Goal: Information Seeking & Learning: Learn about a topic

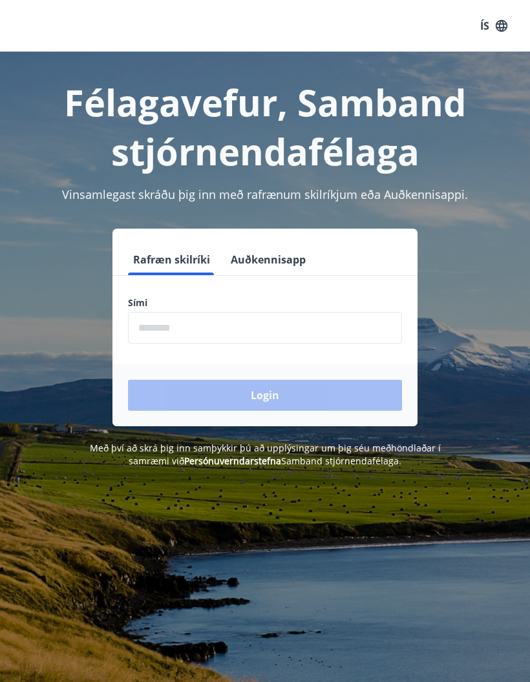
click at [306, 340] on input "phone" at bounding box center [265, 328] width 274 height 32
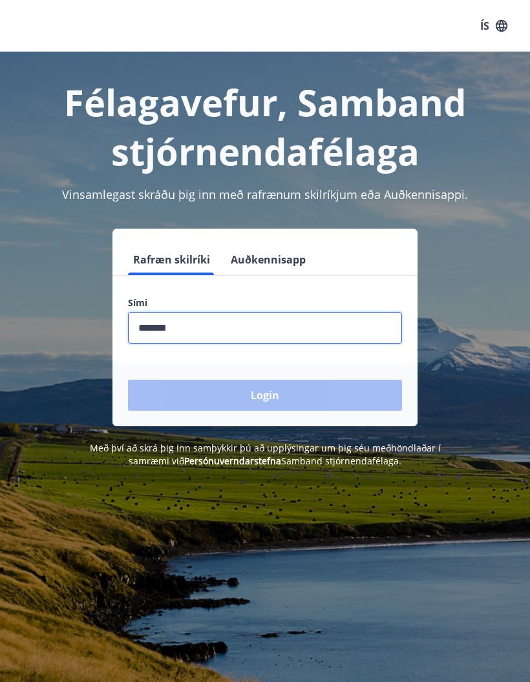
type input "********"
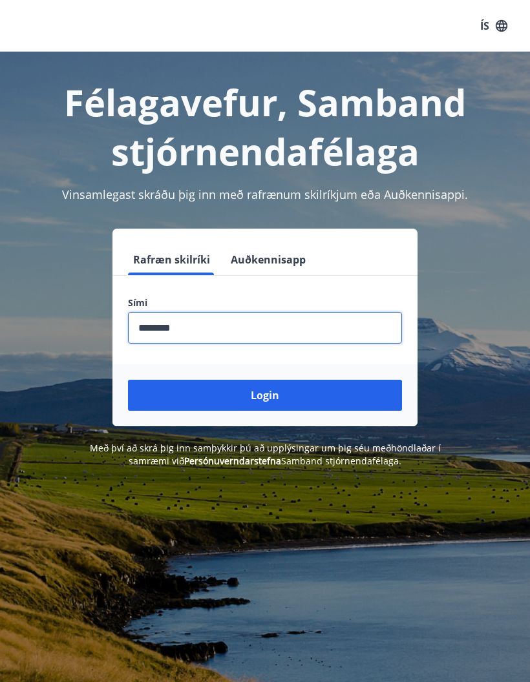
click at [302, 407] on button "Login" at bounding box center [265, 395] width 274 height 31
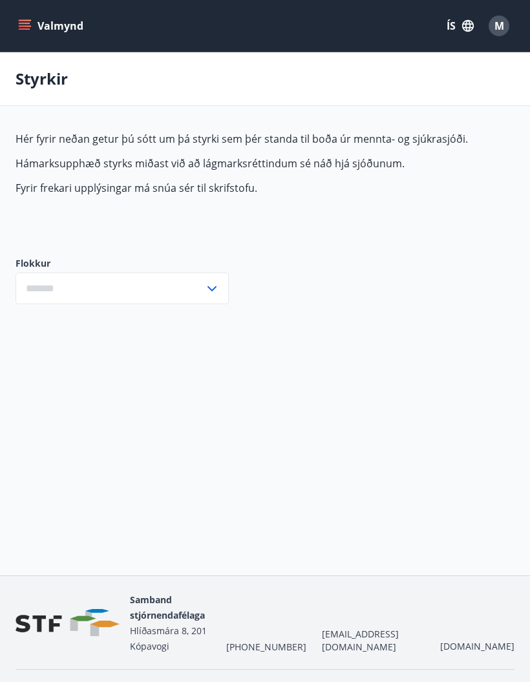
type input "***"
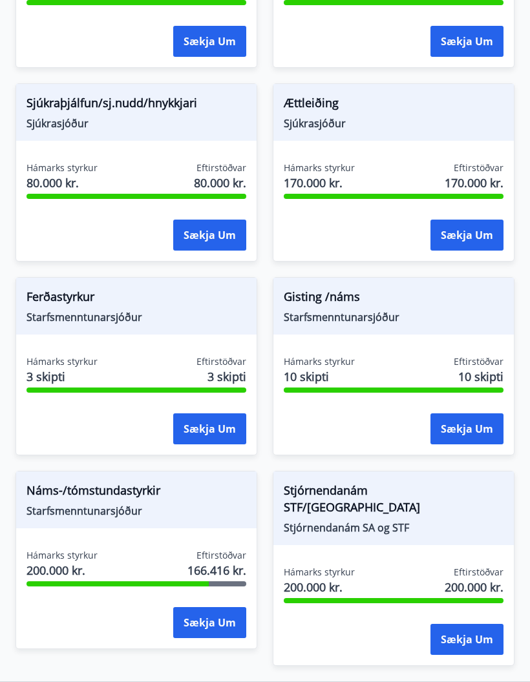
scroll to position [1441, 0]
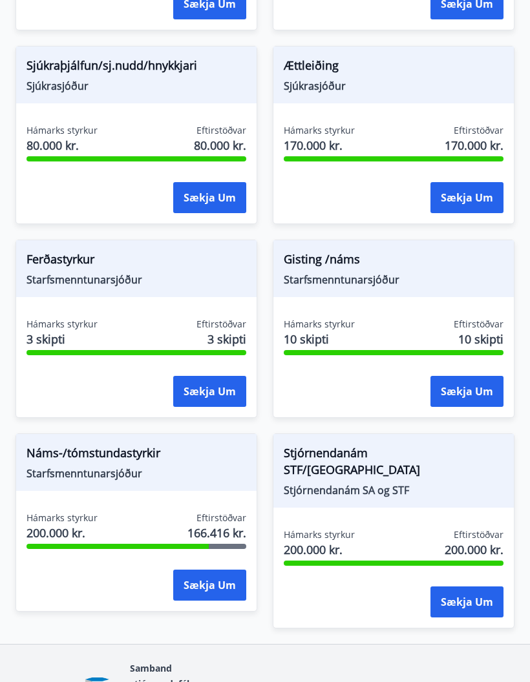
click at [194, 397] on button "Sækja um" at bounding box center [209, 391] width 73 height 31
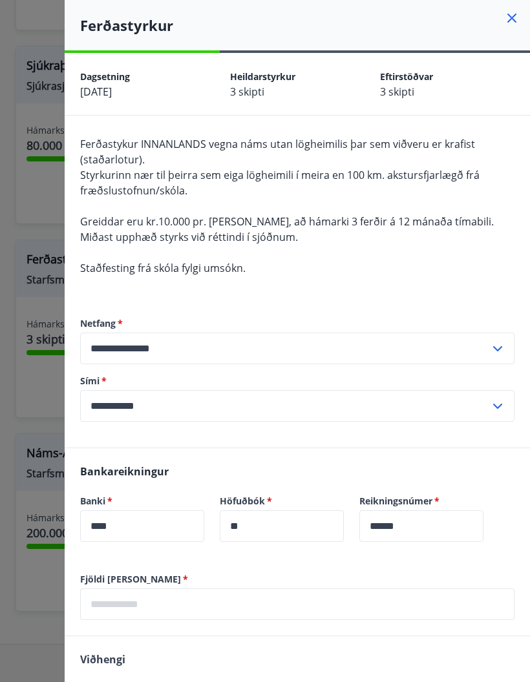
scroll to position [0, 0]
click at [521, 9] on div "Ferðastyrkur" at bounding box center [297, 25] width 465 height 50
click at [517, 13] on icon at bounding box center [512, 18] width 16 height 16
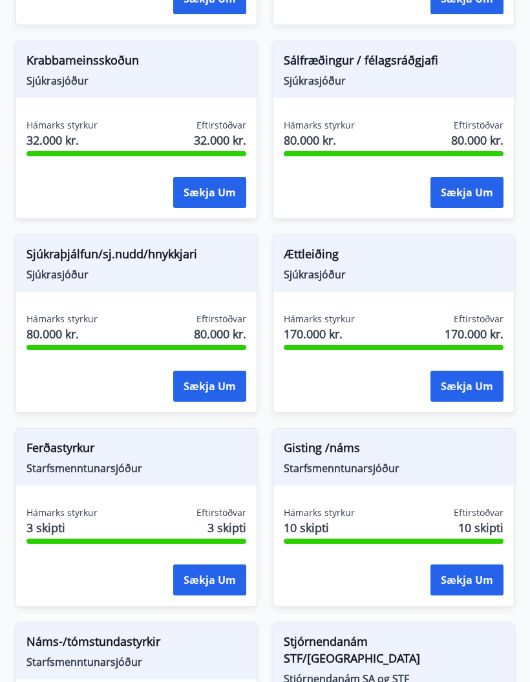
scroll to position [1252, 0]
click at [67, 274] on span "Sjúkrasjóður" at bounding box center [136, 275] width 220 height 14
click at [76, 268] on span "Sjúkrasjóður" at bounding box center [136, 275] width 220 height 14
click at [398, 278] on span "Sjúkrasjóður" at bounding box center [394, 275] width 220 height 14
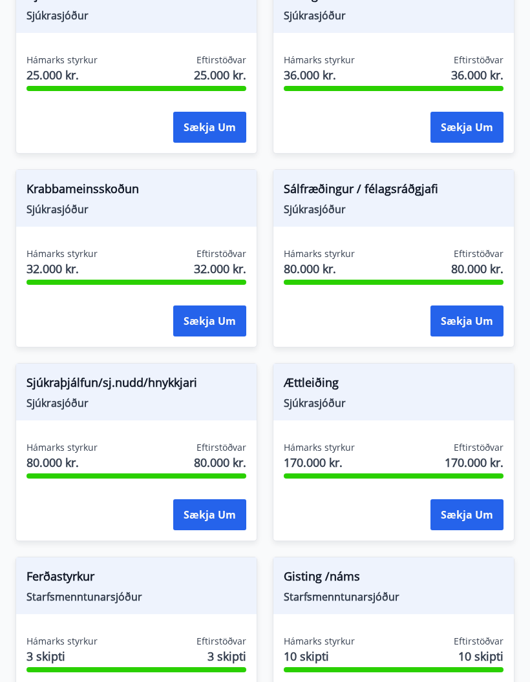
scroll to position [1123, 0]
click at [460, 225] on div "Sálfræðingur / félagsráðgjafi Sjúkrasjóður" at bounding box center [393, 199] width 240 height 57
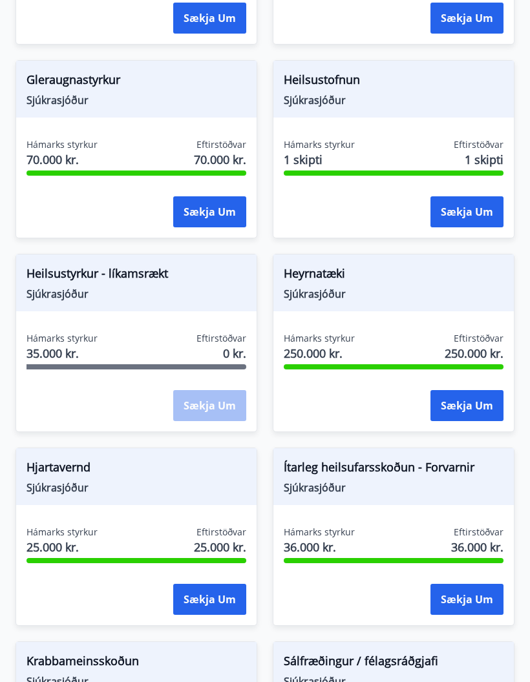
scroll to position [651, 0]
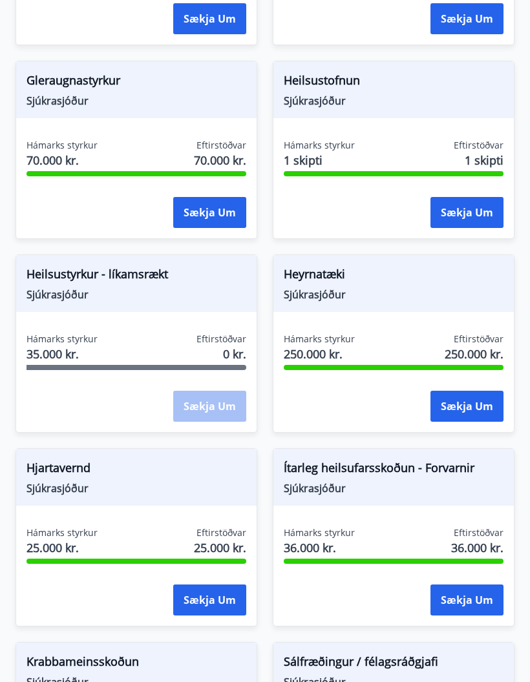
click at [479, 211] on button "Sækja um" at bounding box center [466, 212] width 73 height 31
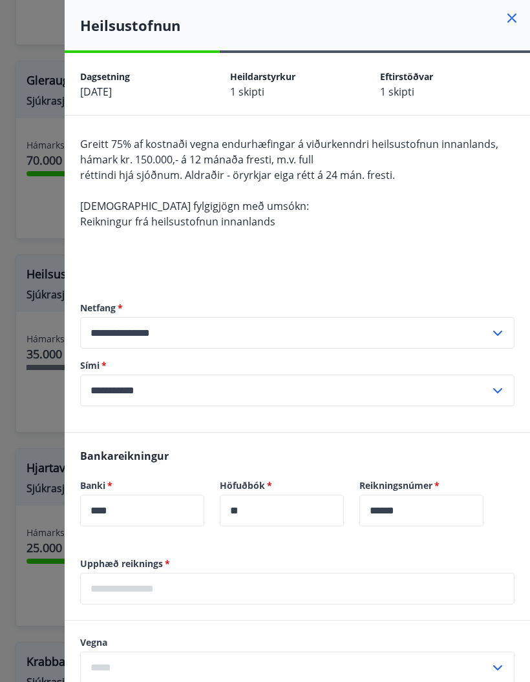
click at [514, 23] on icon at bounding box center [512, 18] width 16 height 16
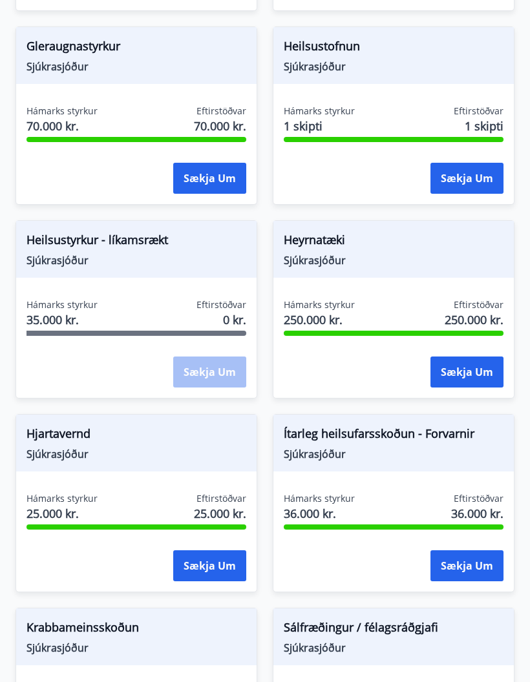
scroll to position [685, 0]
click at [78, 260] on span "Sjúkrasjóður" at bounding box center [136, 260] width 220 height 14
click at [61, 253] on span "Sjúkrasjóður" at bounding box center [136, 260] width 220 height 14
click at [63, 256] on span "Sjúkrasjóður" at bounding box center [136, 260] width 220 height 14
click at [56, 297] on div "Heilsustyrkur - líkamsrækt Sjúkrasjóður Hámarks styrkur 35.000 kr. Eftirstöðvar…" at bounding box center [137, 309] width 242 height 178
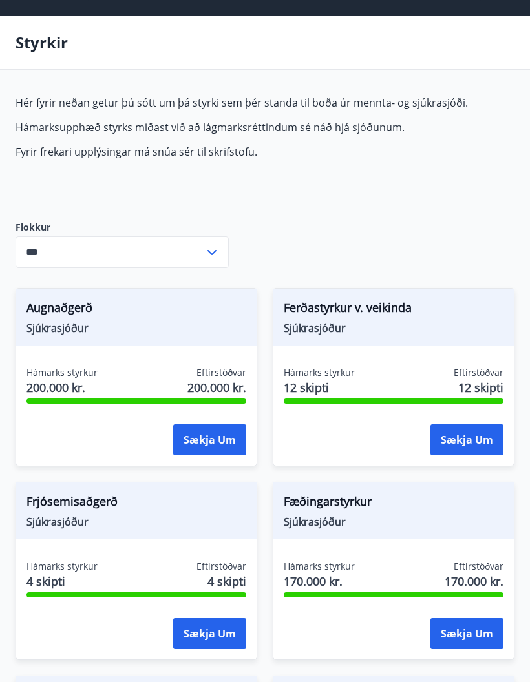
scroll to position [0, 0]
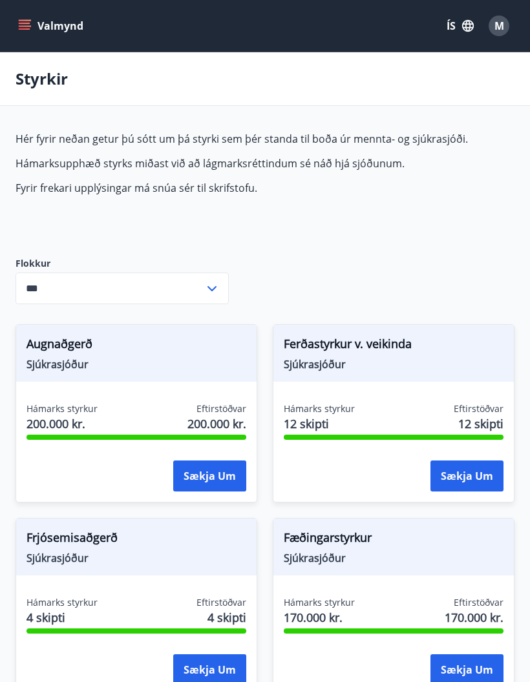
click at [35, 30] on button "Valmynd" at bounding box center [52, 25] width 73 height 23
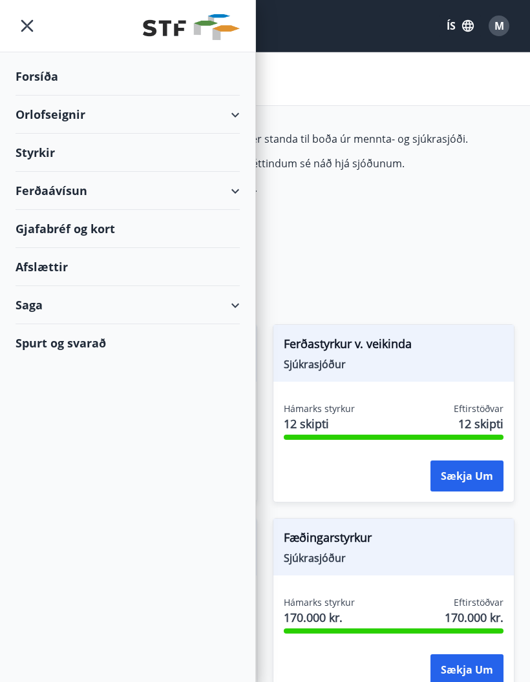
click at [74, 197] on div "Ferðaávísun" at bounding box center [128, 191] width 224 height 38
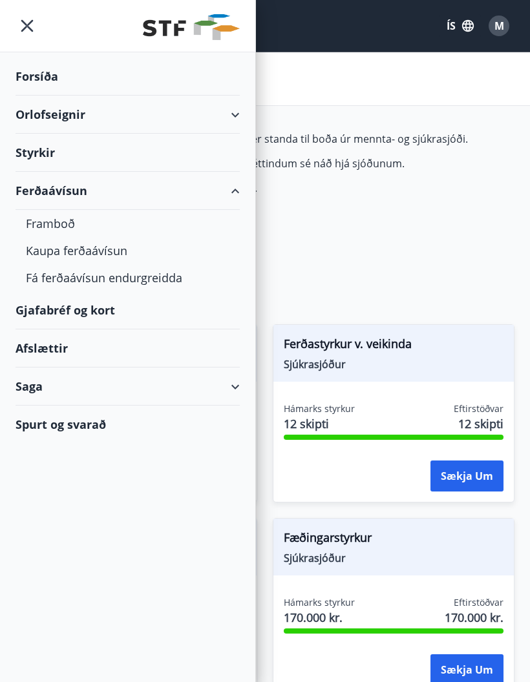
click at [37, 218] on div "Framboð" at bounding box center [127, 223] width 203 height 27
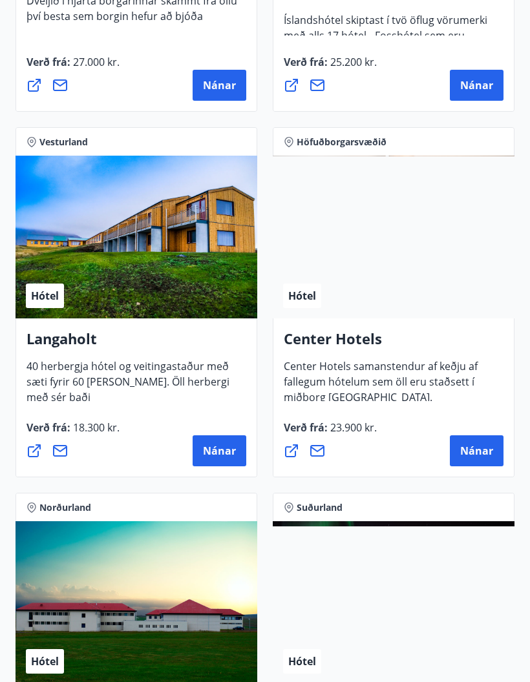
scroll to position [4134, 0]
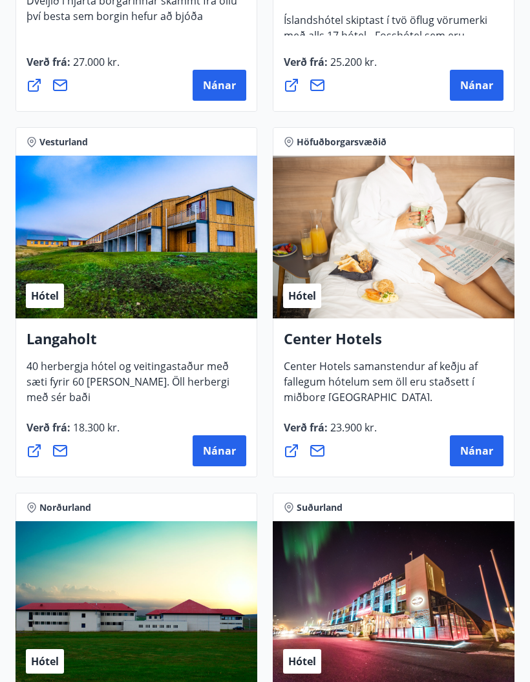
click at [217, 455] on span "Nánar" at bounding box center [219, 451] width 33 height 14
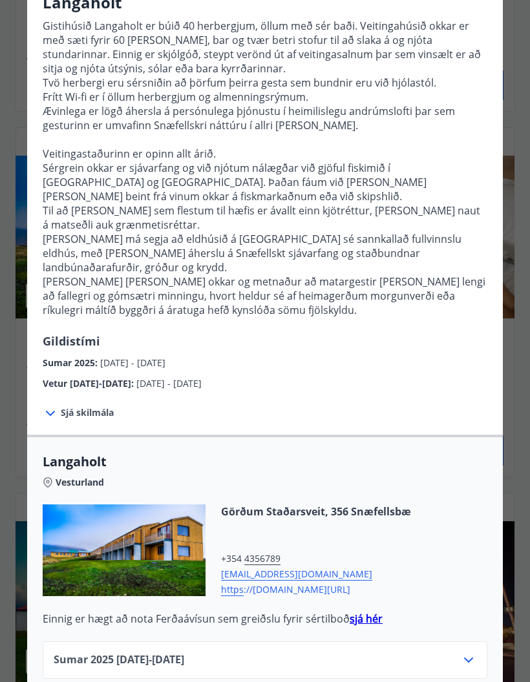
scroll to position [121, 0]
click at [309, 581] on span "https ://langaholt.is/islenska/" at bounding box center [316, 589] width 190 height 16
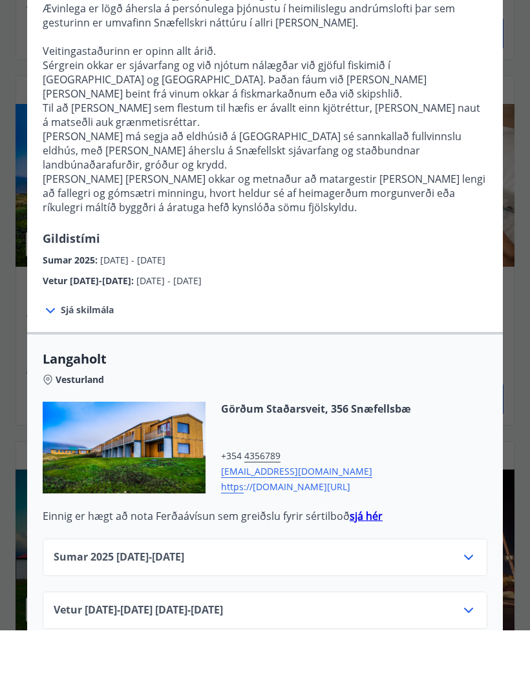
scroll to position [173, 0]
click at [468, 654] on icon at bounding box center [469, 662] width 16 height 16
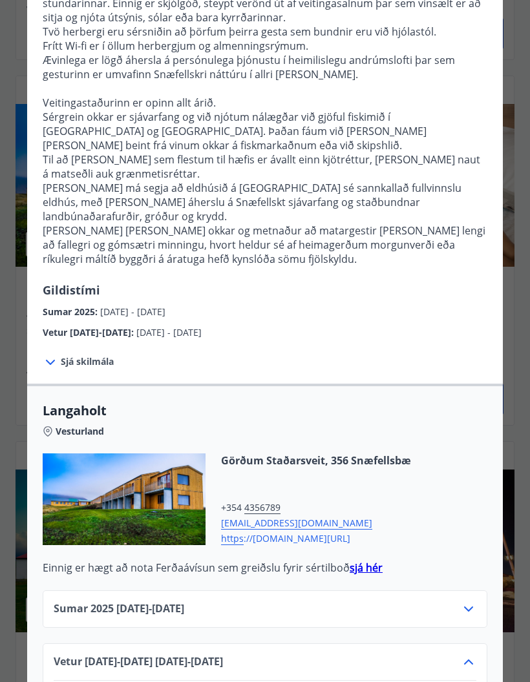
click at [470, 601] on icon at bounding box center [469, 609] width 16 height 16
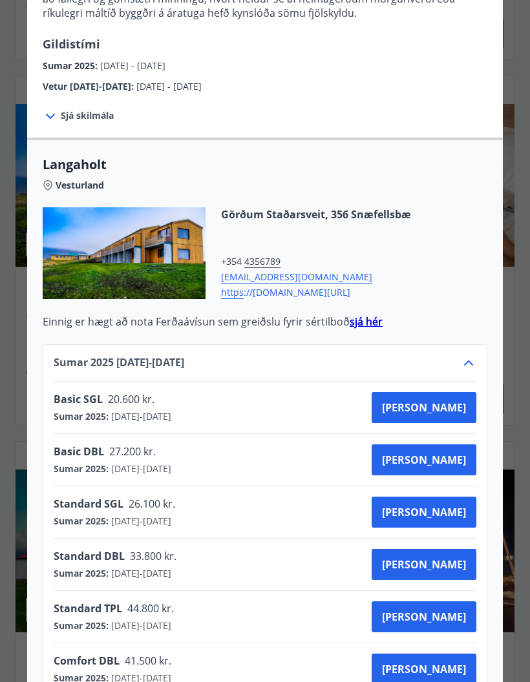
scroll to position [418, 0]
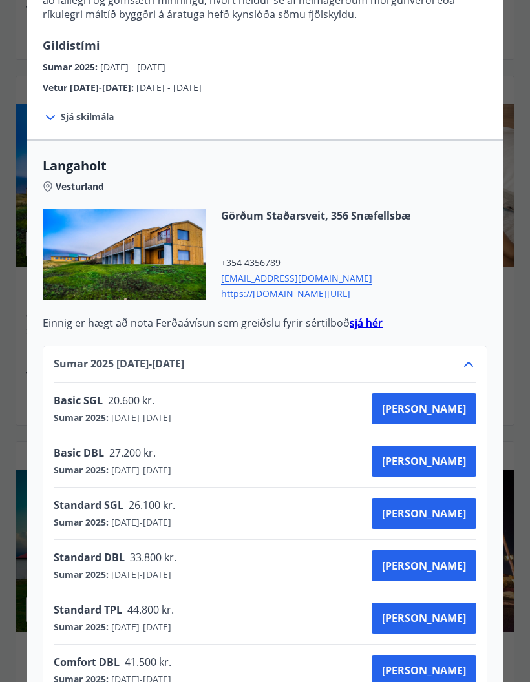
click at [366, 316] on strong "sjá hér" at bounding box center [365, 323] width 33 height 14
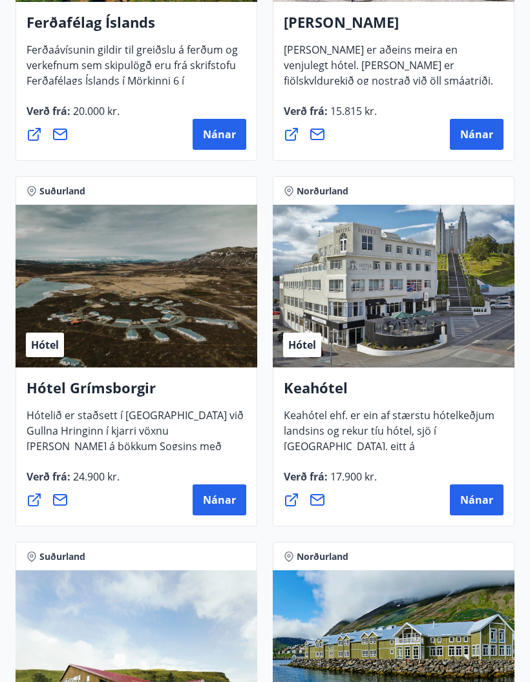
scroll to position [794, 0]
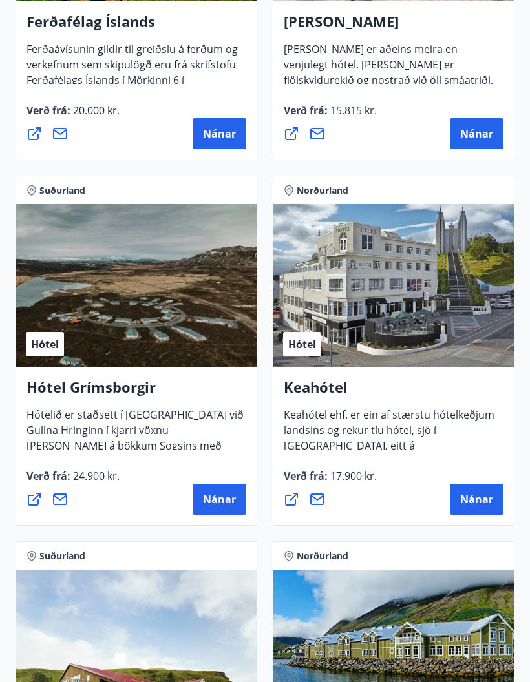
click at [221, 500] on span "Nánar" at bounding box center [219, 500] width 33 height 14
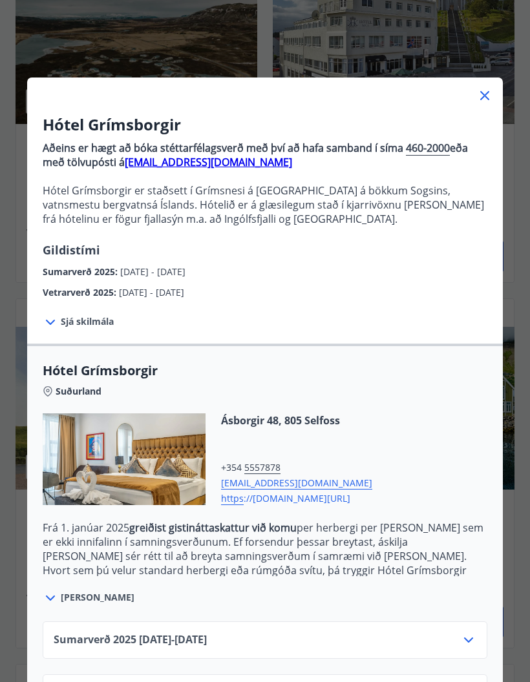
scroll to position [1049, 0]
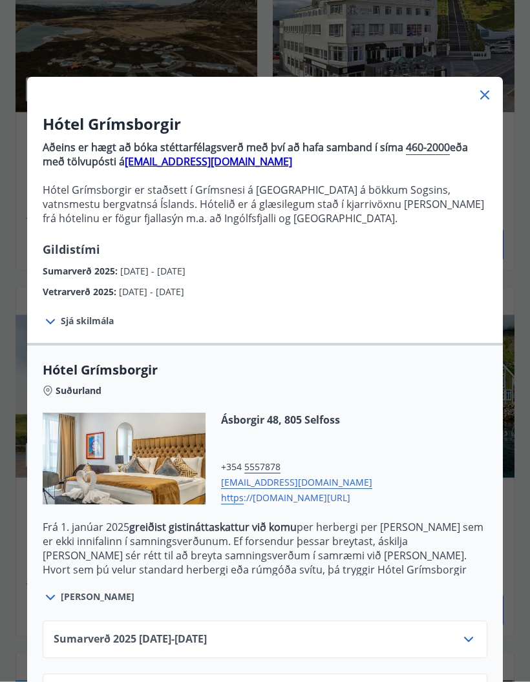
click at [472, 682] on icon at bounding box center [469, 693] width 16 height 16
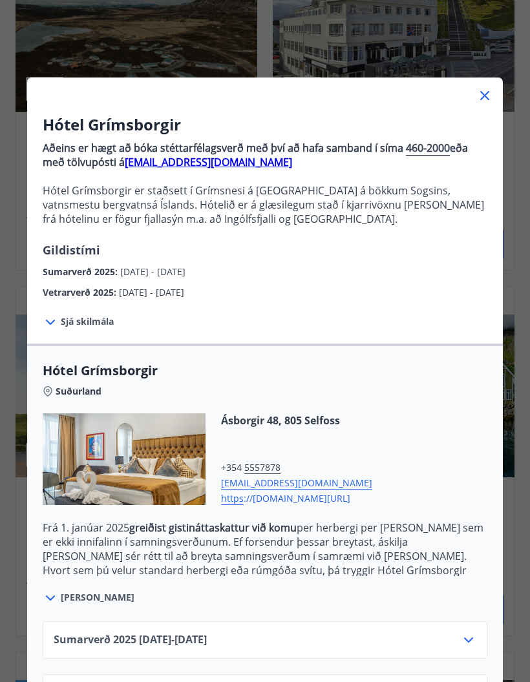
click at [475, 641] on icon at bounding box center [469, 640] width 16 height 16
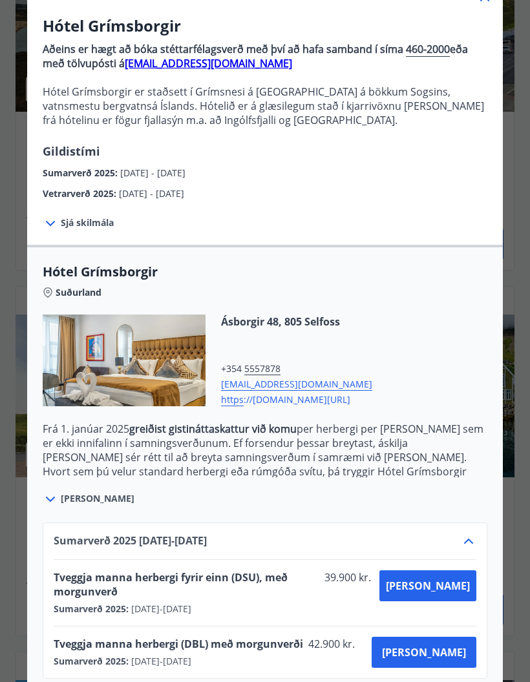
scroll to position [98, 0]
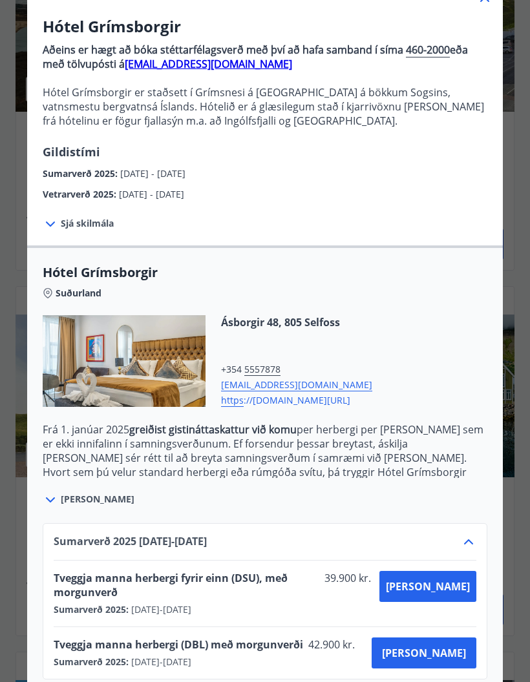
click at [468, 545] on icon at bounding box center [469, 542] width 16 height 16
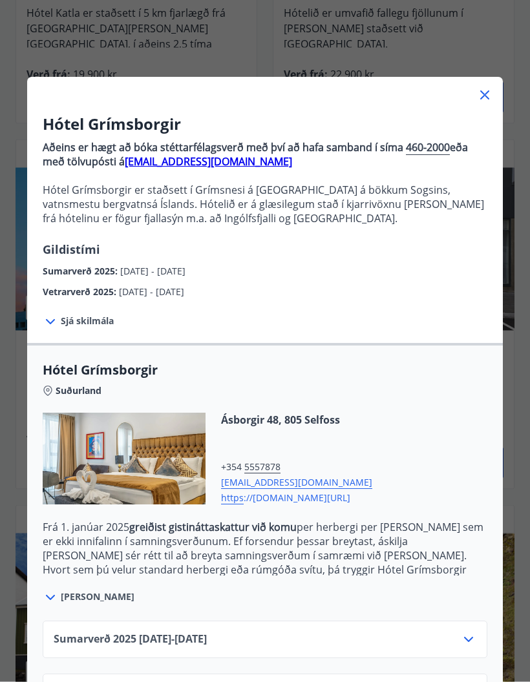
click at [484, 95] on icon at bounding box center [484, 95] width 9 height 9
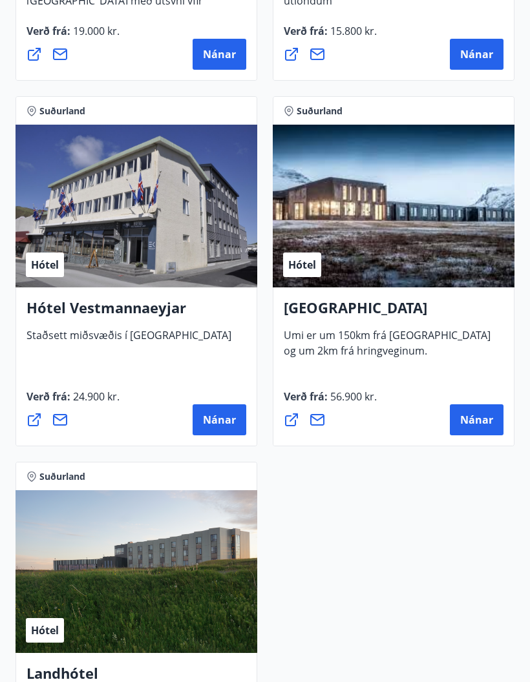
scroll to position [4896, 0]
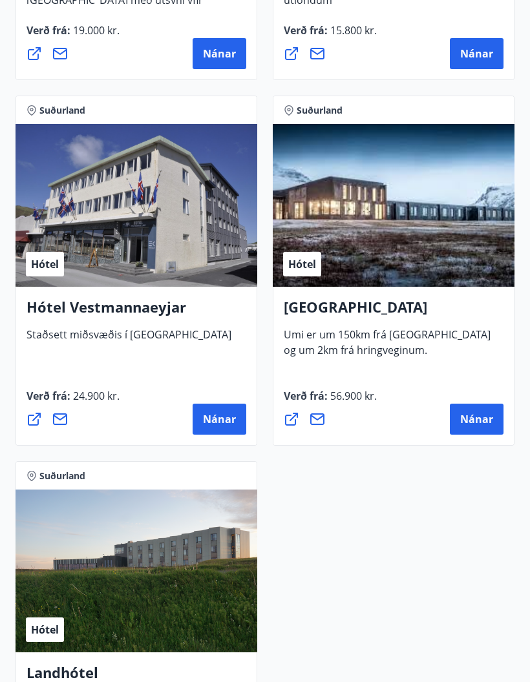
click at [344, 304] on h4 "[GEOGRAPHIC_DATA]" at bounding box center [394, 313] width 220 height 30
click at [441, 245] on div "Hótel" at bounding box center [394, 206] width 242 height 163
click at [430, 334] on span "Umi er um 150km frá [GEOGRAPHIC_DATA] og um 2km frá hringveginum." at bounding box center [387, 348] width 207 height 40
click at [485, 430] on button "Nánar" at bounding box center [477, 419] width 54 height 31
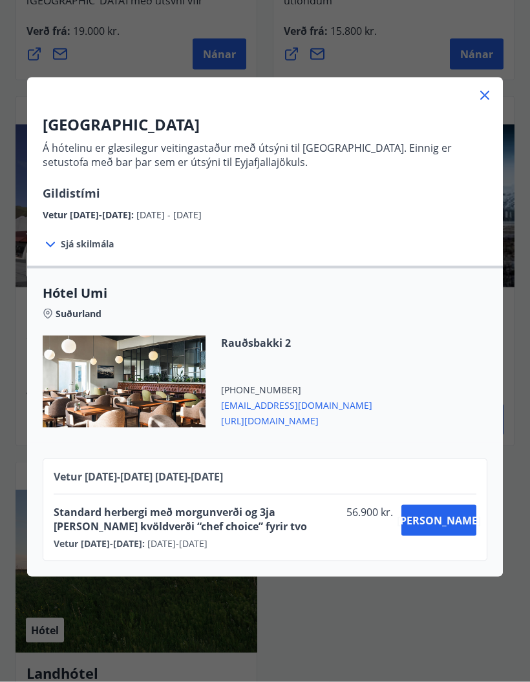
scroll to position [4897, 0]
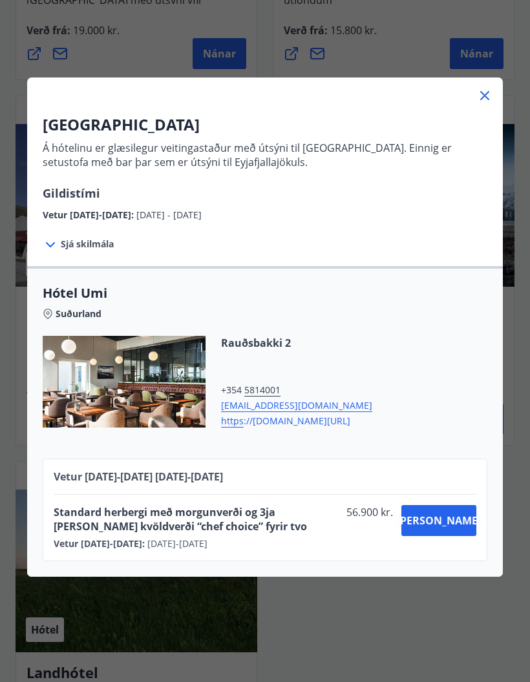
click at [109, 244] on span "Sjá skilmála" at bounding box center [87, 244] width 53 height 13
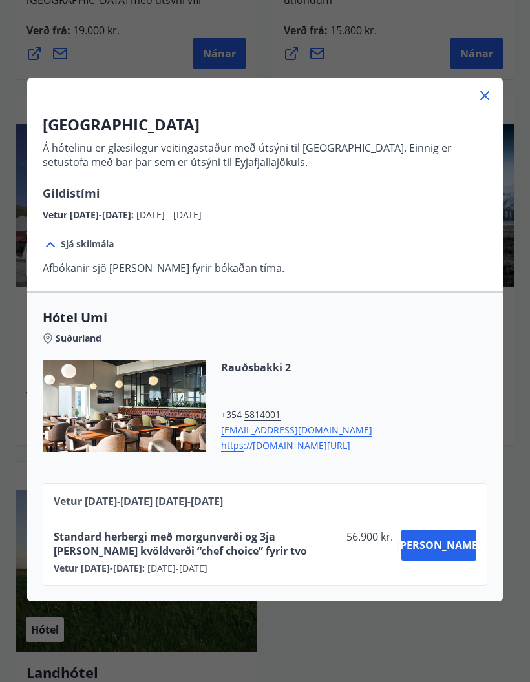
click at [379, 572] on div "Vetur [DATE]-[DATE] : [DATE] - [DATE]" at bounding box center [228, 568] width 348 height 13
click at [481, 90] on icon at bounding box center [485, 96] width 16 height 16
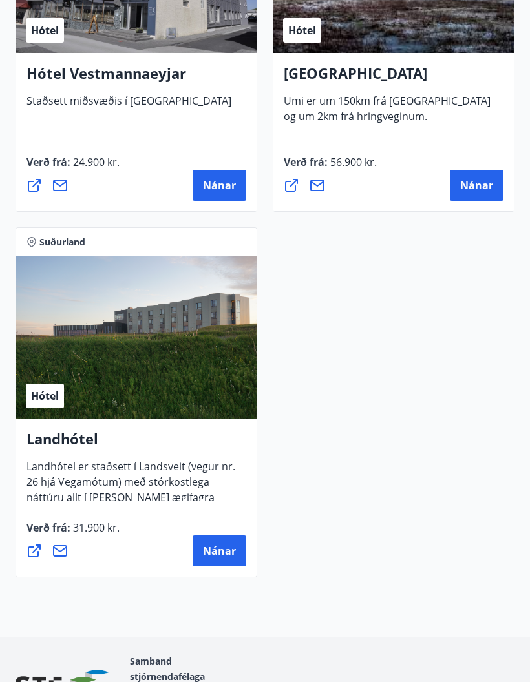
scroll to position [5118, 0]
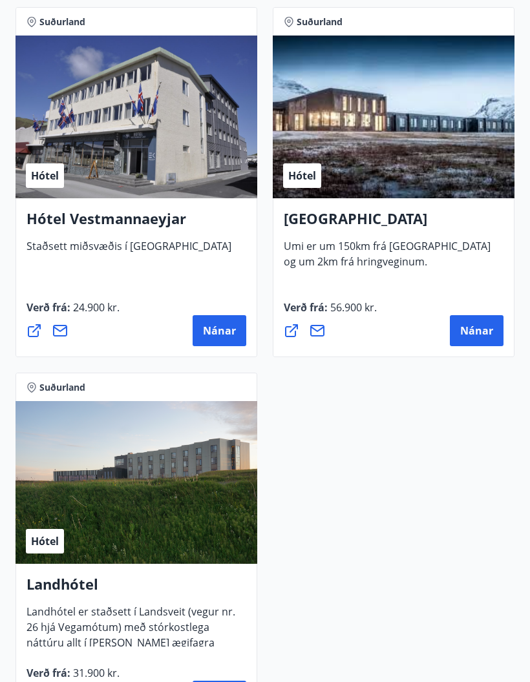
click at [219, 329] on span "Nánar" at bounding box center [219, 331] width 33 height 14
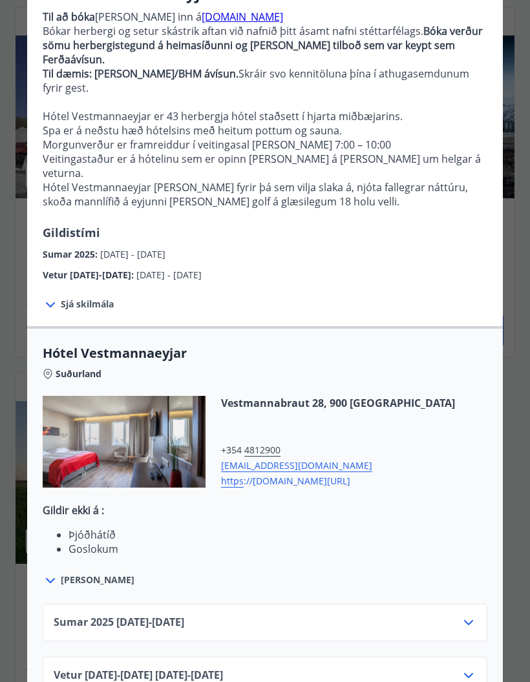
scroll to position [130, 0]
click at [474, 616] on icon at bounding box center [469, 624] width 16 height 16
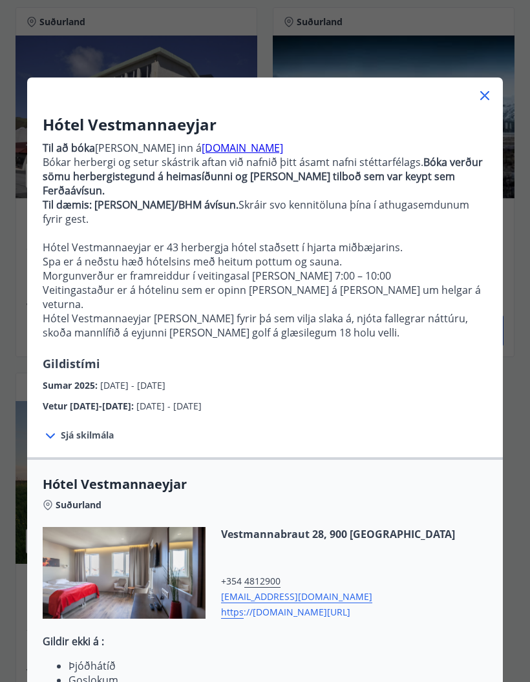
scroll to position [0, 0]
click at [488, 89] on icon at bounding box center [485, 96] width 16 height 16
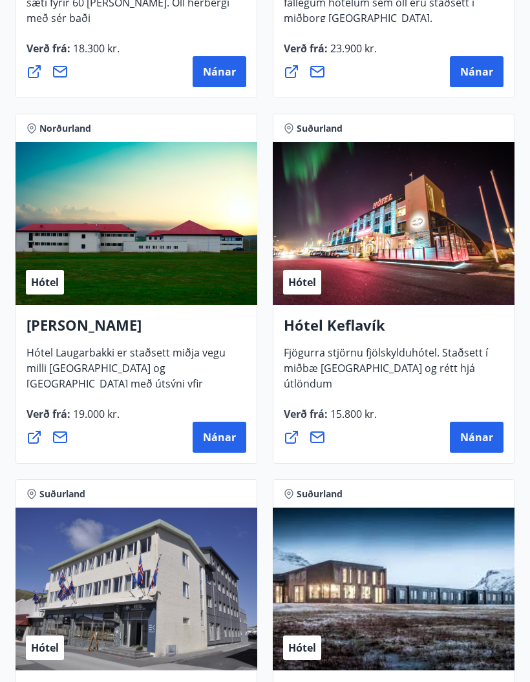
scroll to position [4508, 0]
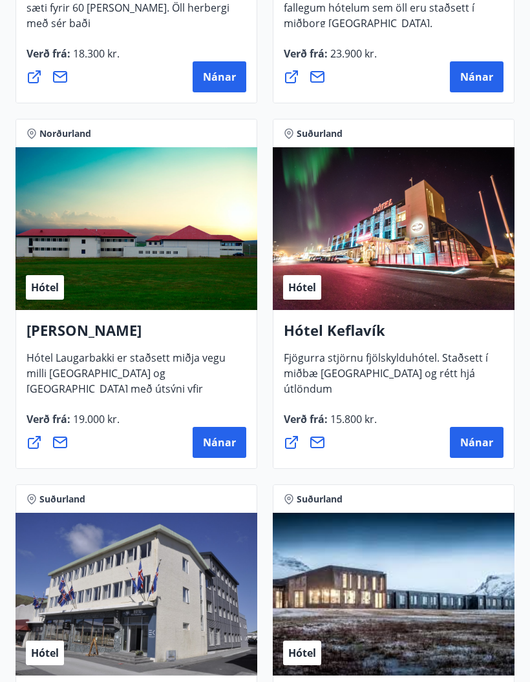
click at [490, 439] on span "Nánar" at bounding box center [476, 442] width 33 height 14
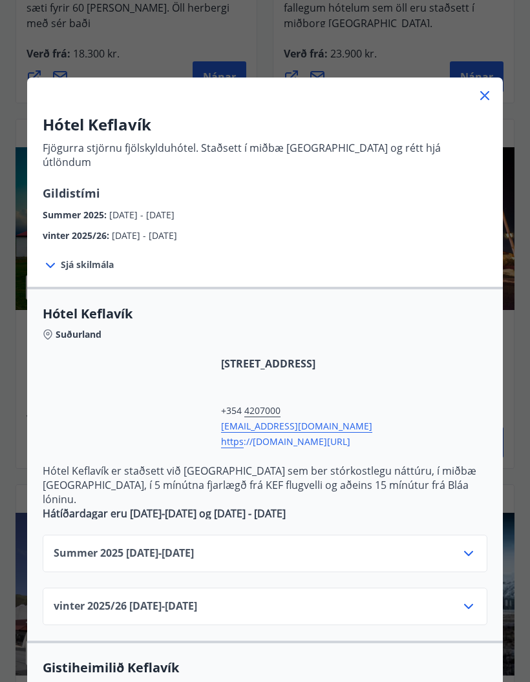
scroll to position [0, 0]
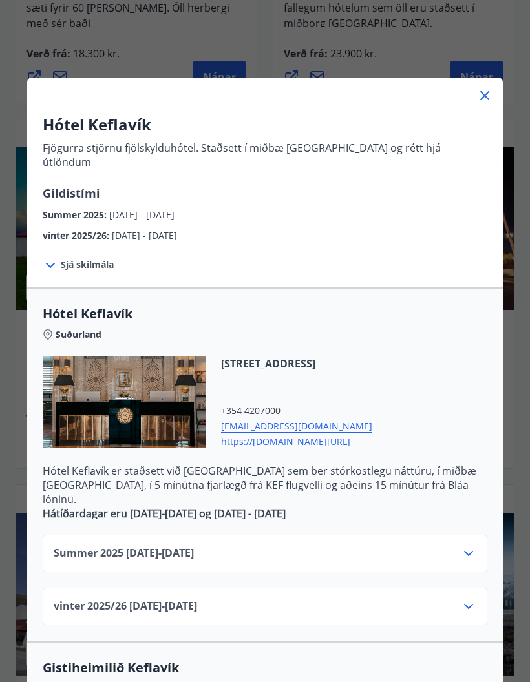
click at [487, 90] on icon at bounding box center [485, 96] width 16 height 16
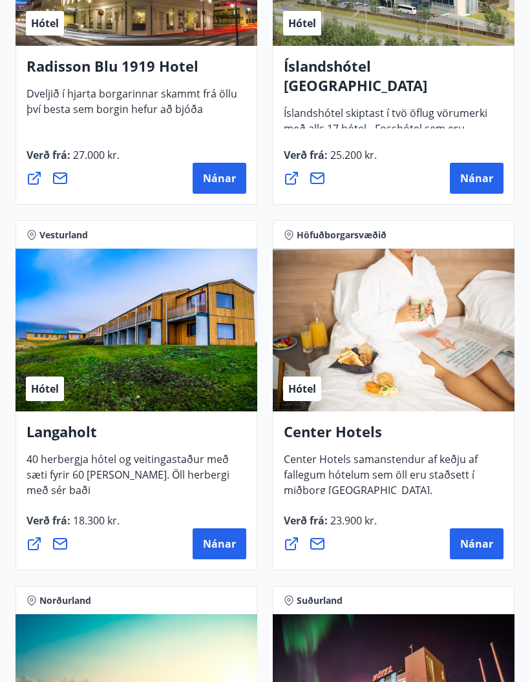
scroll to position [4018, 0]
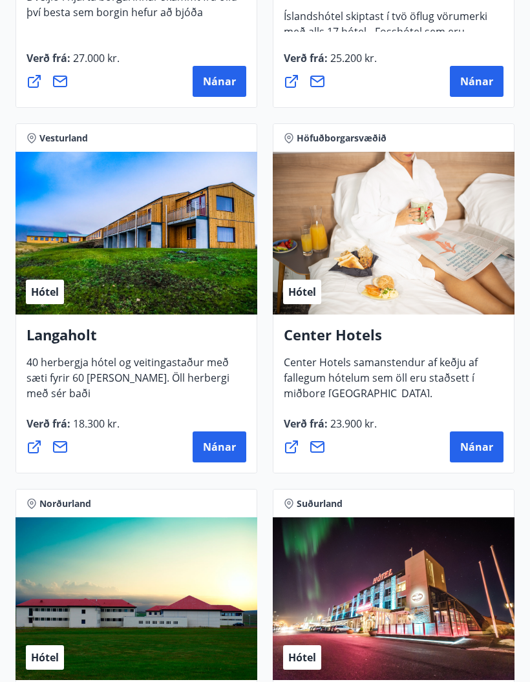
click at [483, 446] on span "Nánar" at bounding box center [476, 448] width 33 height 14
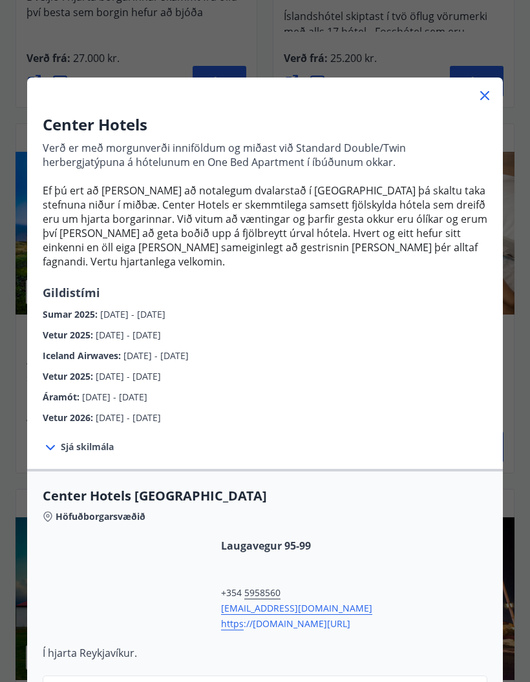
scroll to position [0, 0]
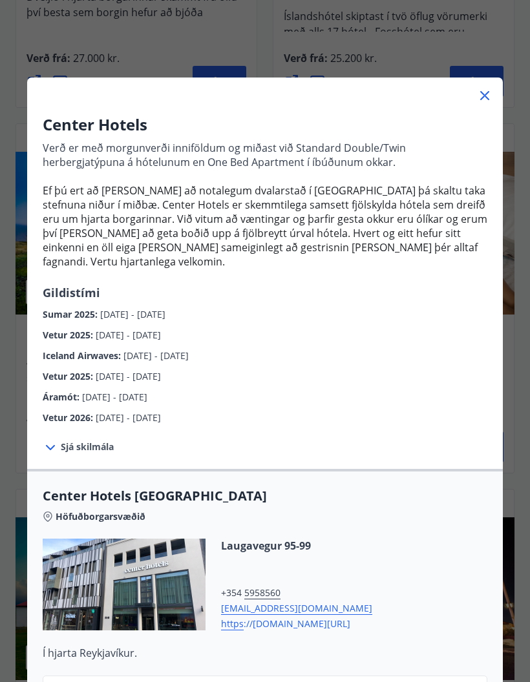
click at [492, 83] on div at bounding box center [264, 91] width 475 height 26
click at [479, 96] on icon at bounding box center [485, 96] width 16 height 16
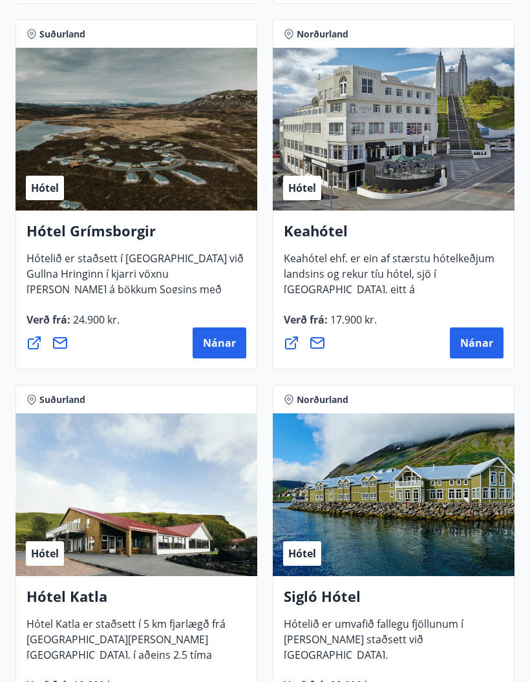
scroll to position [970, 0]
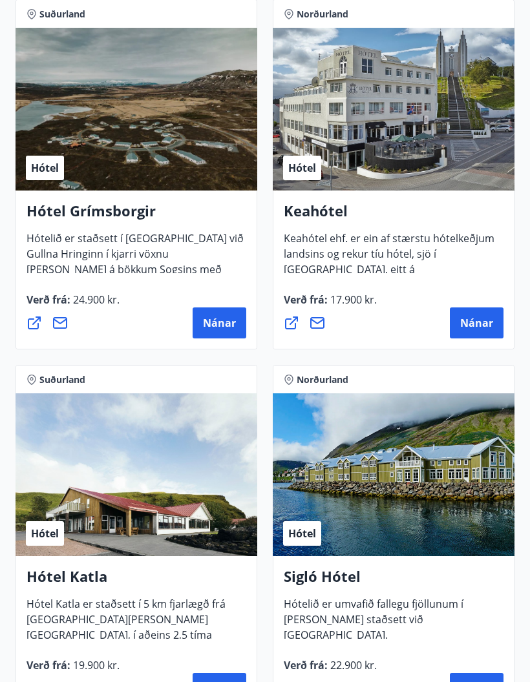
click at [473, 332] on button "Nánar" at bounding box center [477, 323] width 54 height 31
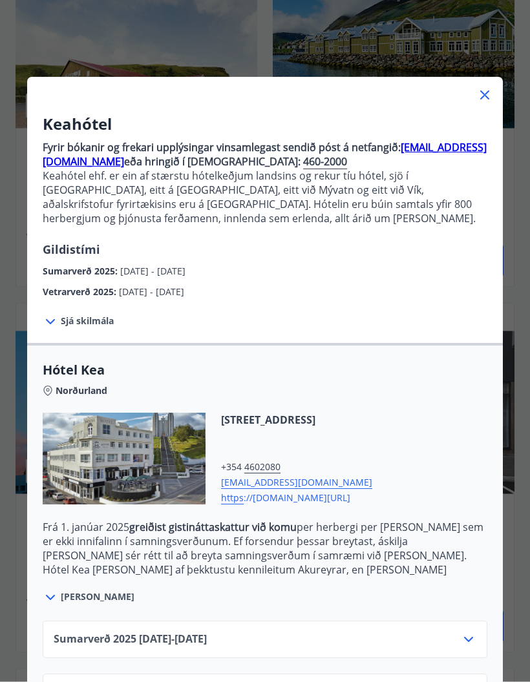
scroll to position [1400, 0]
click at [474, 638] on icon at bounding box center [469, 640] width 16 height 16
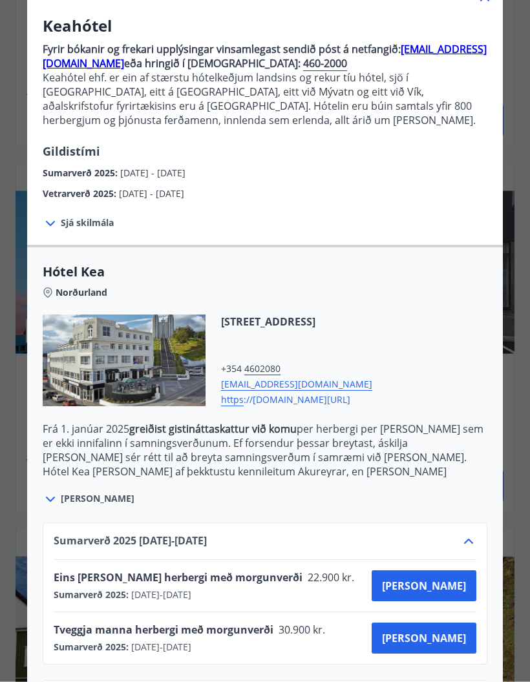
scroll to position [1542, 0]
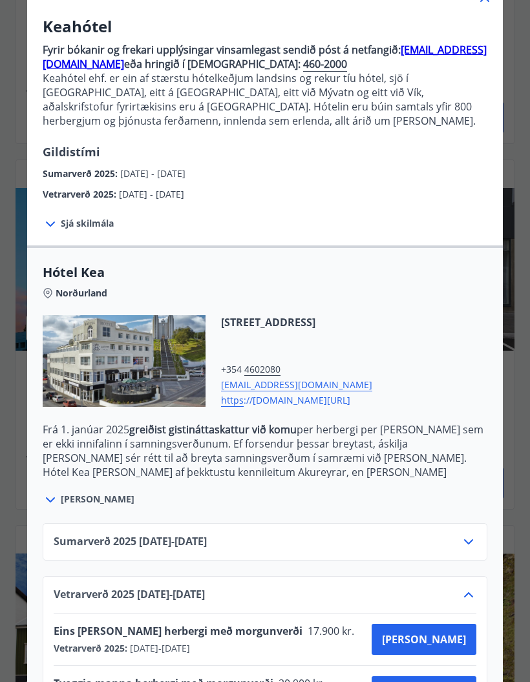
click at [475, 539] on icon at bounding box center [469, 542] width 16 height 16
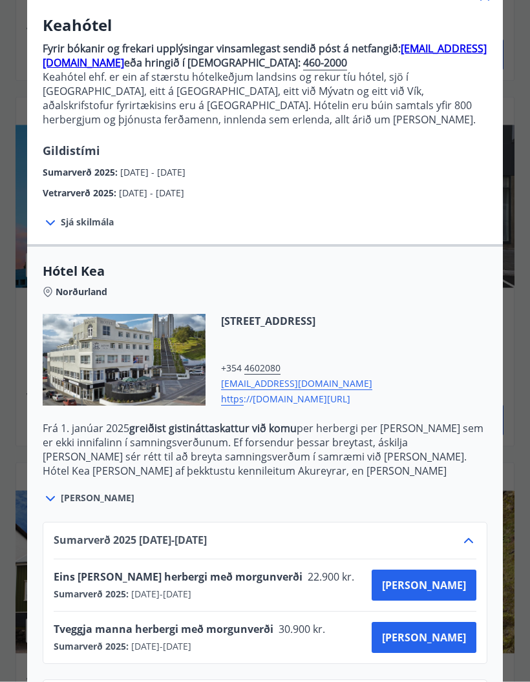
scroll to position [98, 0]
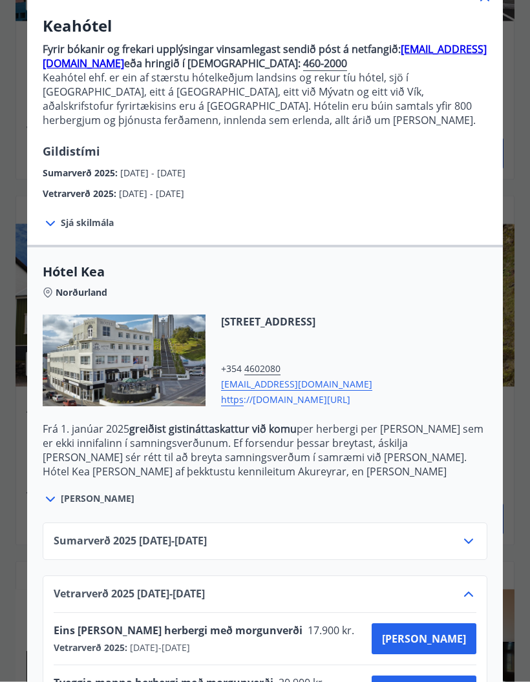
scroll to position [1873, 0]
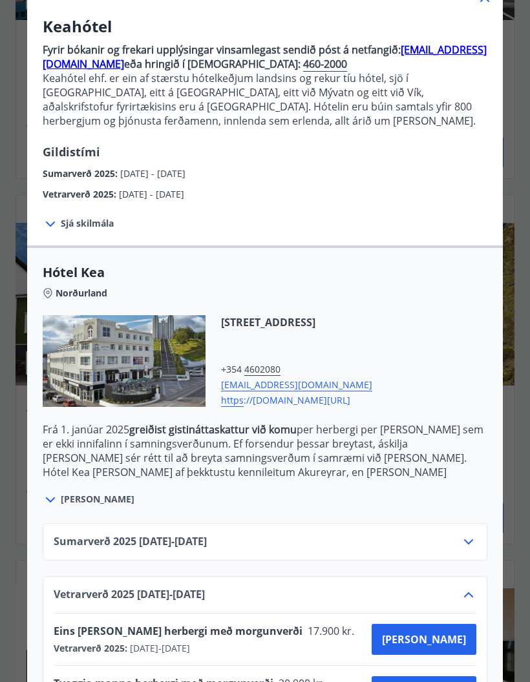
click at [474, 598] on icon at bounding box center [469, 595] width 16 height 16
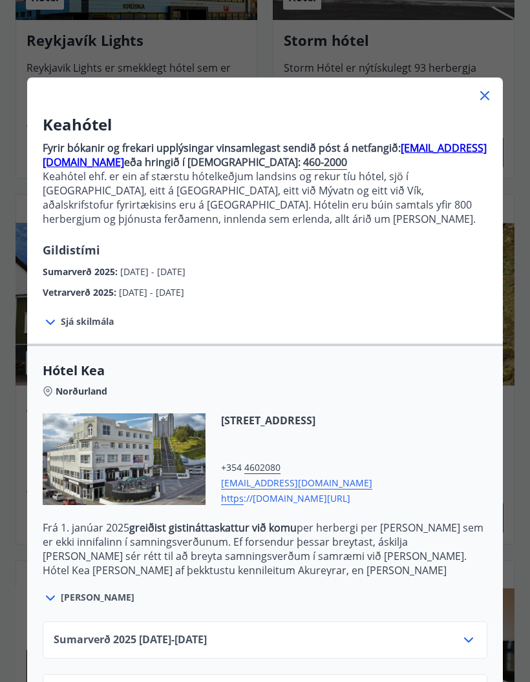
click at [470, 682] on icon at bounding box center [469, 693] width 16 height 16
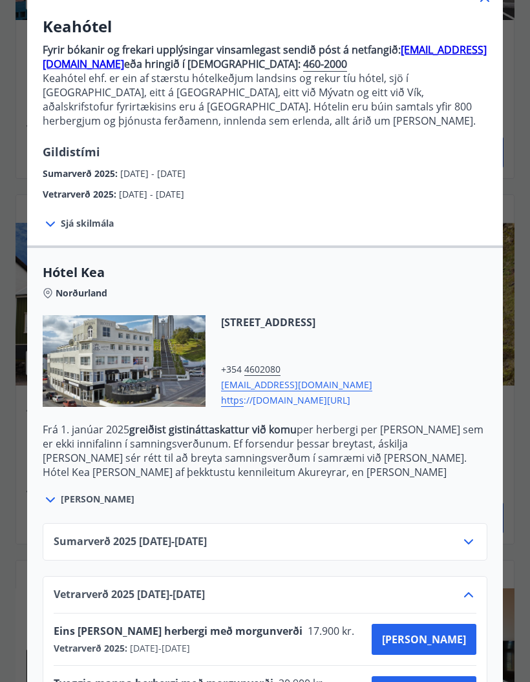
scroll to position [98, 0]
click at [474, 592] on icon at bounding box center [469, 595] width 16 height 16
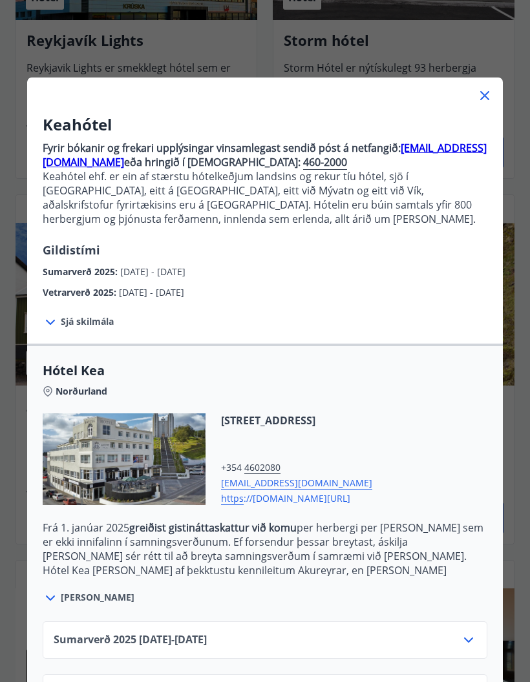
click at [482, 97] on icon at bounding box center [485, 96] width 16 height 16
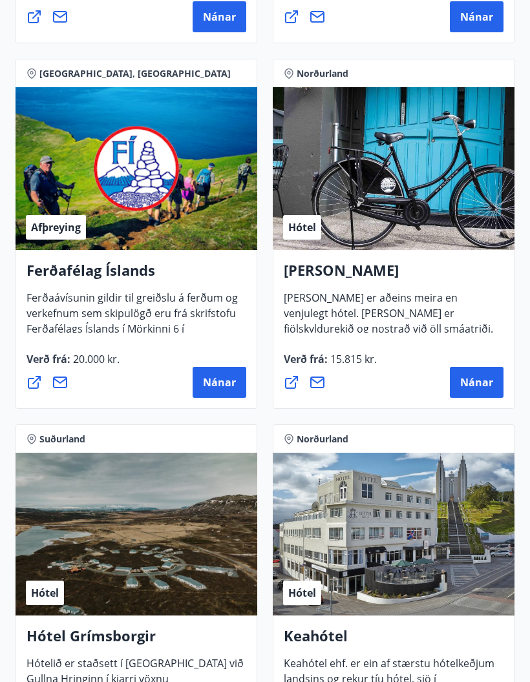
scroll to position [544, 0]
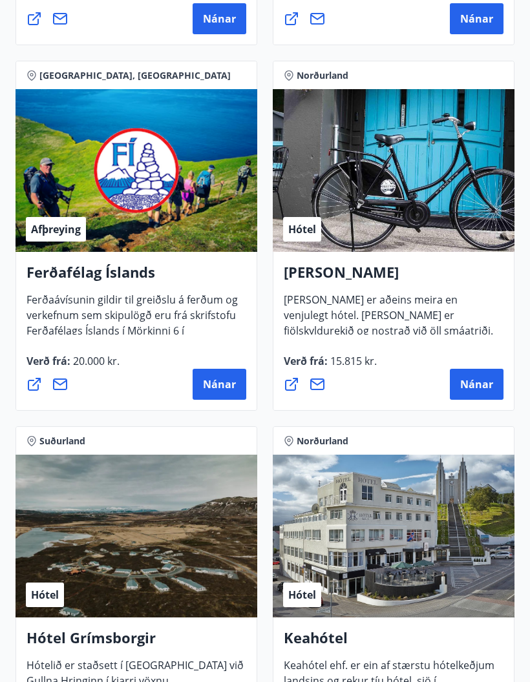
click at [460, 298] on span "[PERSON_NAME] er aðeins meira en venjulegt hótel. [PERSON_NAME] er fjölskyldure…" at bounding box center [388, 321] width 209 height 56
click at [377, 267] on h4 "[PERSON_NAME]" at bounding box center [394, 277] width 220 height 30
click at [443, 209] on div "Hótel" at bounding box center [394, 170] width 242 height 163
click at [478, 390] on span "Nánar" at bounding box center [476, 384] width 33 height 14
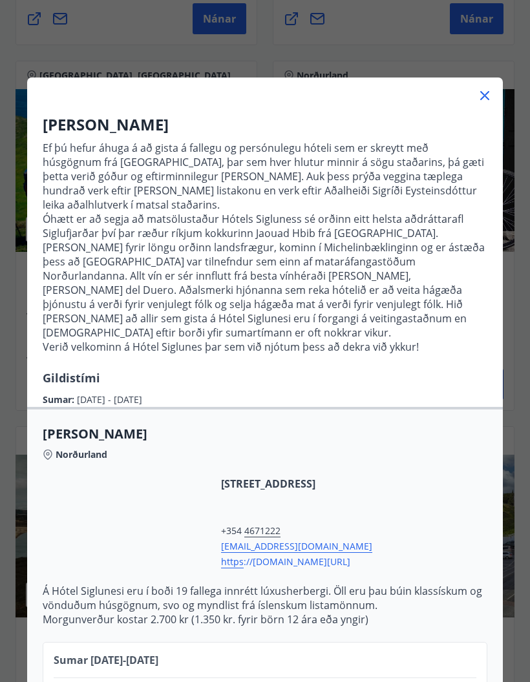
scroll to position [0, 0]
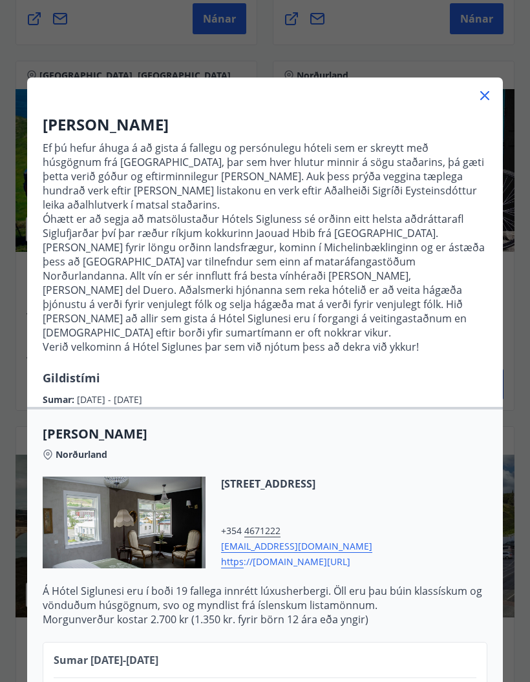
click at [491, 90] on icon at bounding box center [485, 96] width 16 height 16
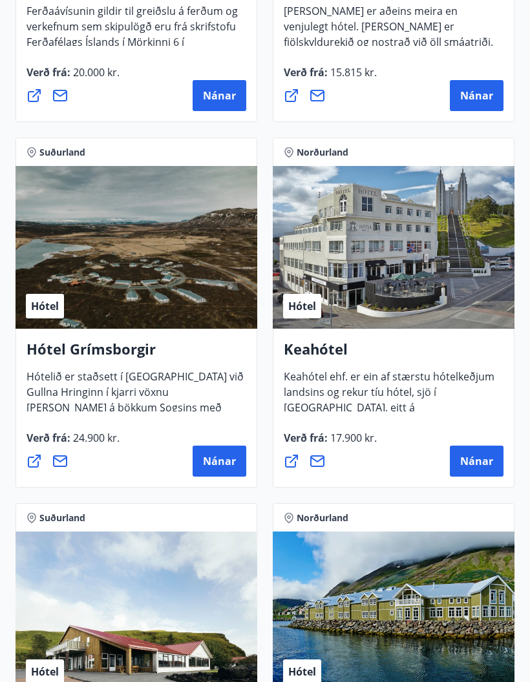
scroll to position [840, 0]
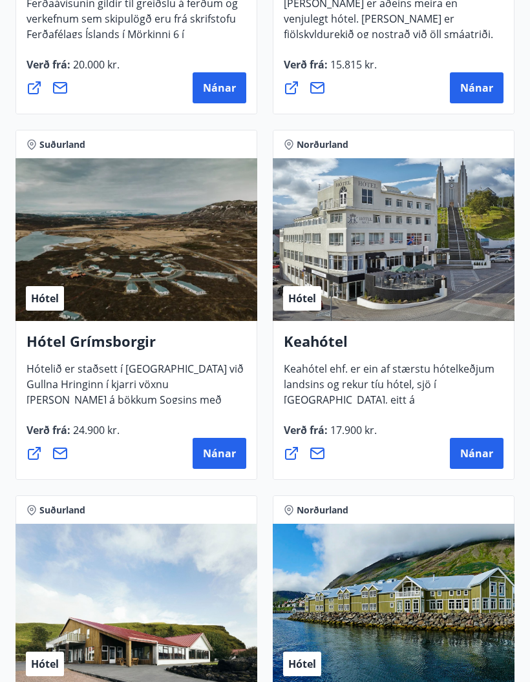
click at [228, 459] on span "Nánar" at bounding box center [219, 454] width 33 height 14
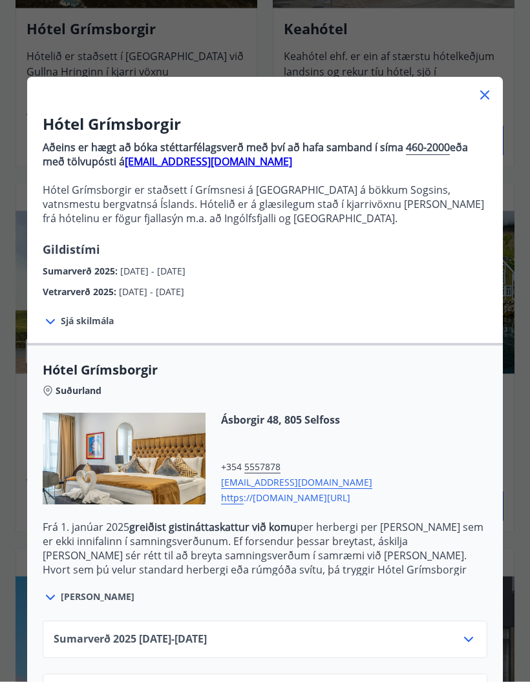
scroll to position [1154, 0]
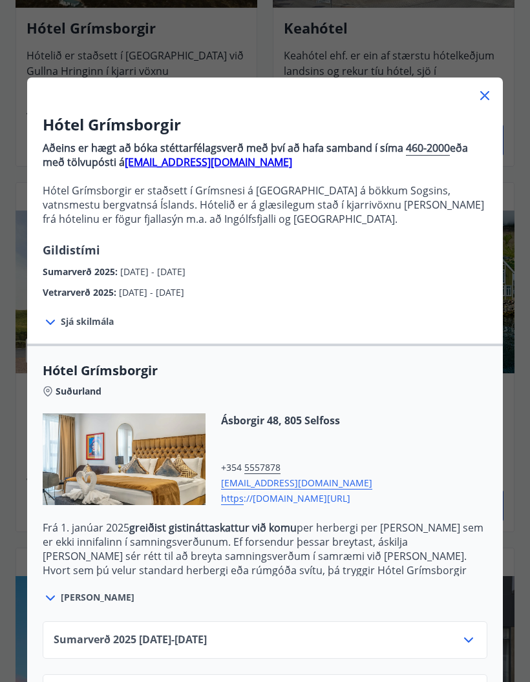
click at [470, 633] on icon at bounding box center [469, 640] width 16 height 16
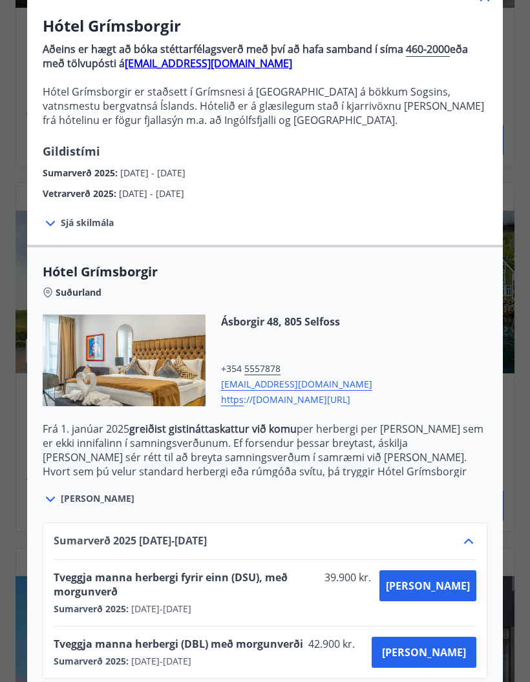
scroll to position [98, 0]
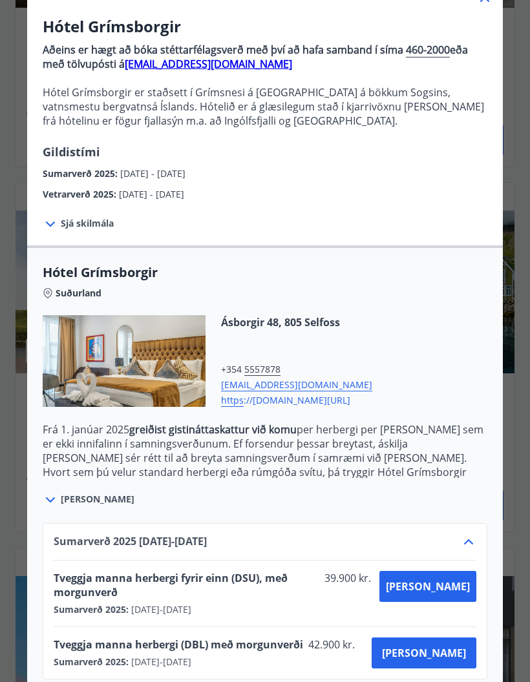
click at [475, 545] on icon at bounding box center [469, 542] width 16 height 16
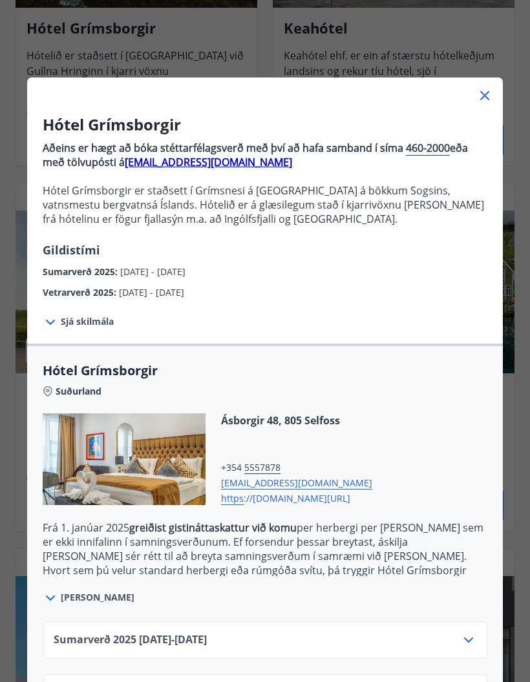
click at [470, 682] on icon at bounding box center [468, 693] width 9 height 5
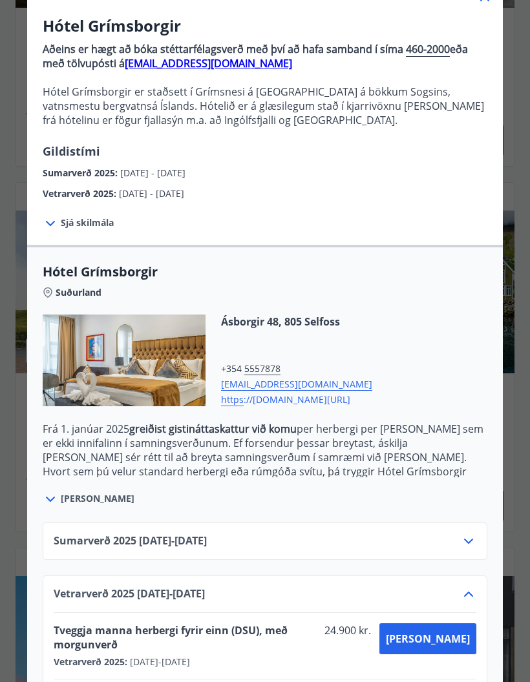
scroll to position [98, 0]
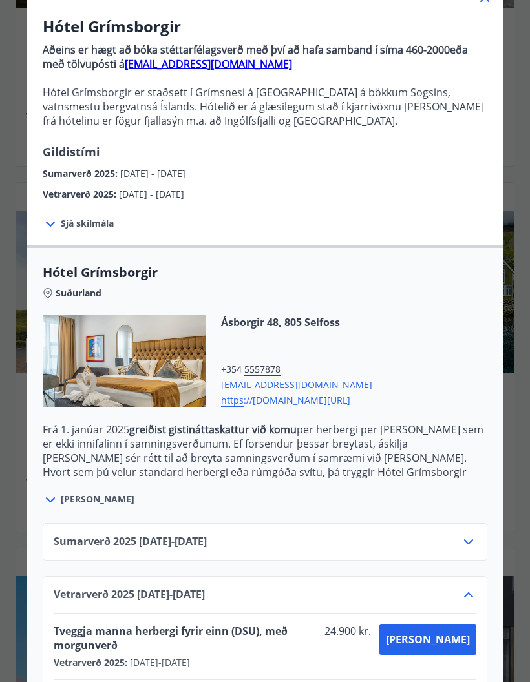
click at [475, 594] on icon at bounding box center [469, 595] width 16 height 16
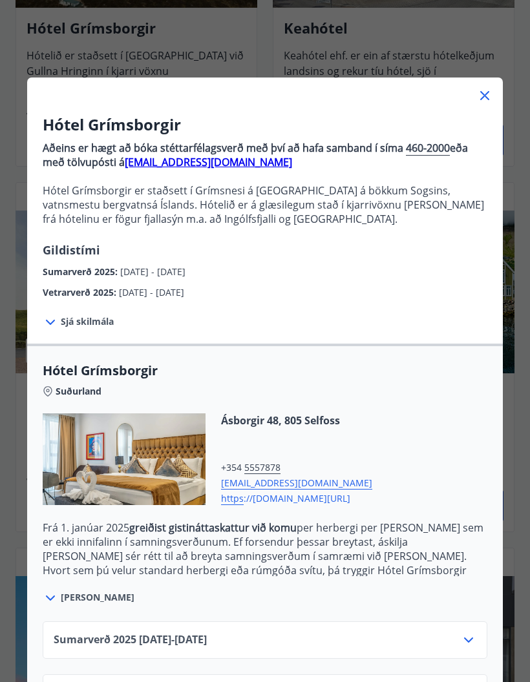
click at [479, 98] on icon at bounding box center [485, 96] width 16 height 16
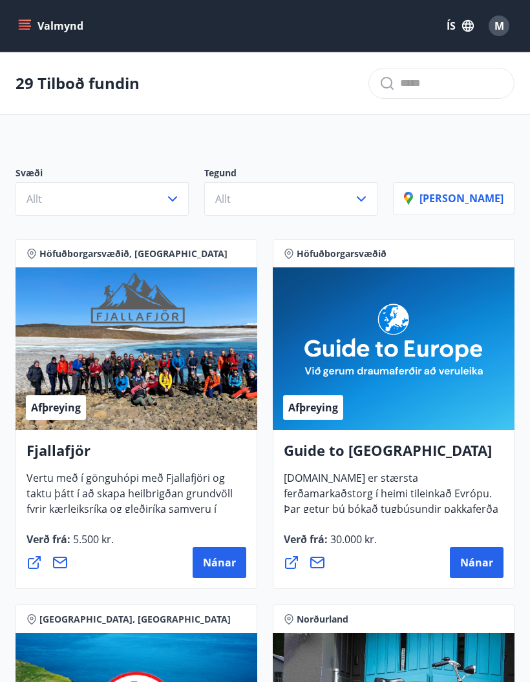
click at [38, 34] on button "Valmynd" at bounding box center [52, 25] width 73 height 23
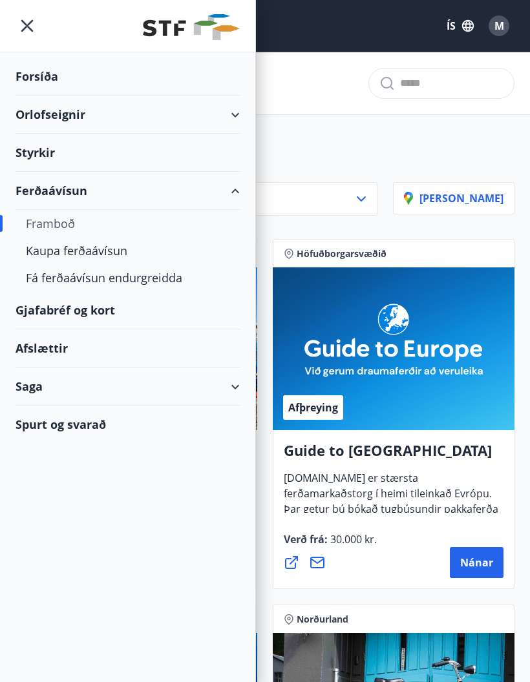
click at [57, 224] on div "Framboð" at bounding box center [127, 223] width 203 height 27
click at [64, 231] on div "Framboð" at bounding box center [127, 223] width 203 height 27
click at [92, 253] on div "Kaupa ferðaávísun" at bounding box center [127, 250] width 203 height 27
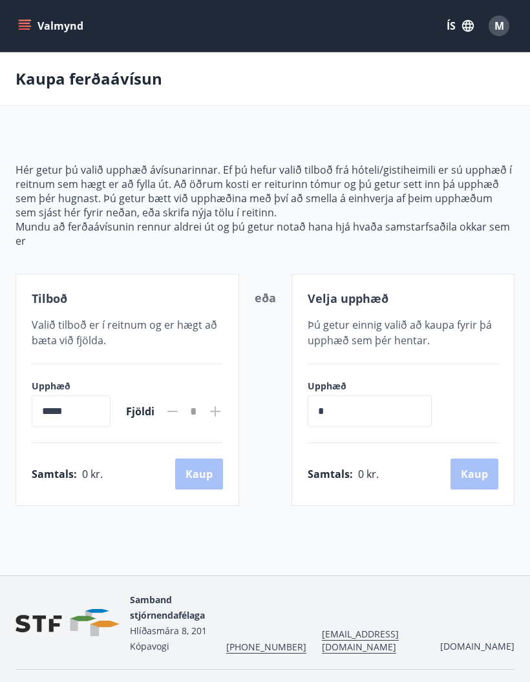
click at [31, 30] on button "Valmynd" at bounding box center [52, 25] width 73 height 23
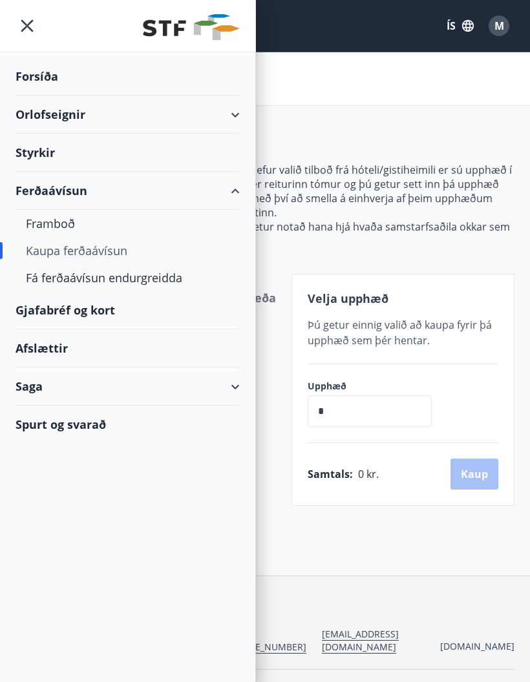
click at [142, 287] on div "Fá ferðaávísun endurgreidda" at bounding box center [127, 277] width 203 height 27
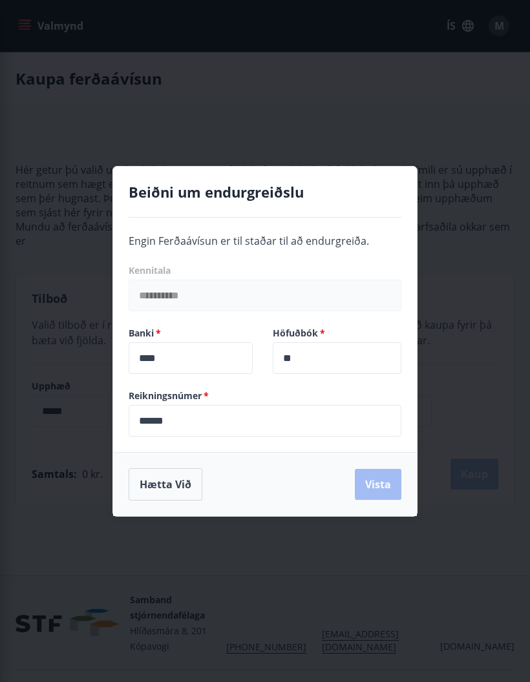
click at [185, 496] on button "Hætta við" at bounding box center [166, 484] width 74 height 32
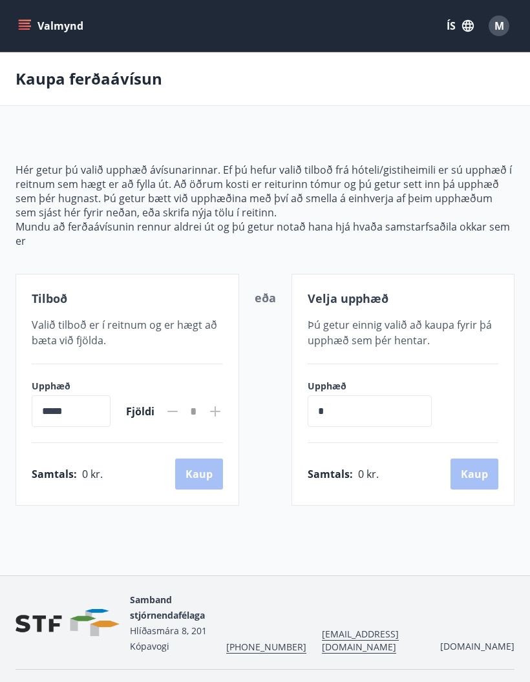
click at [42, 30] on button "Valmynd" at bounding box center [52, 25] width 73 height 23
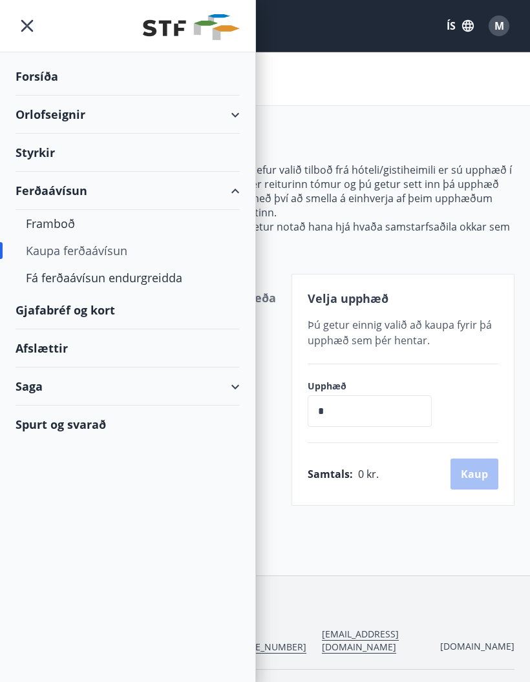
click at [64, 351] on div "Afslættir" at bounding box center [128, 348] width 224 height 38
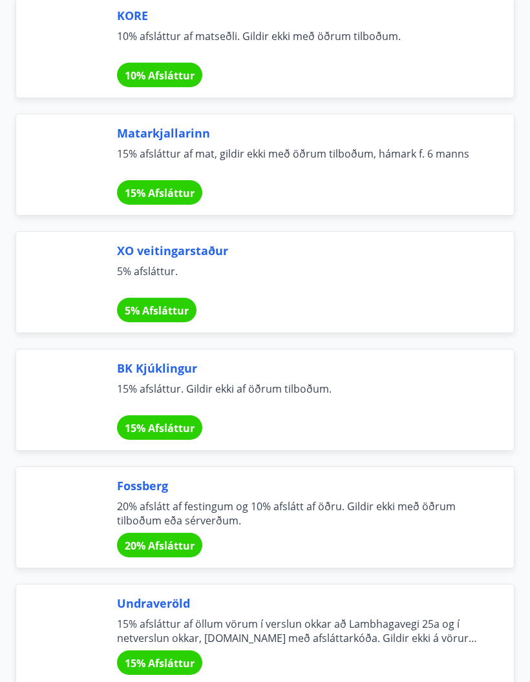
scroll to position [2074, 0]
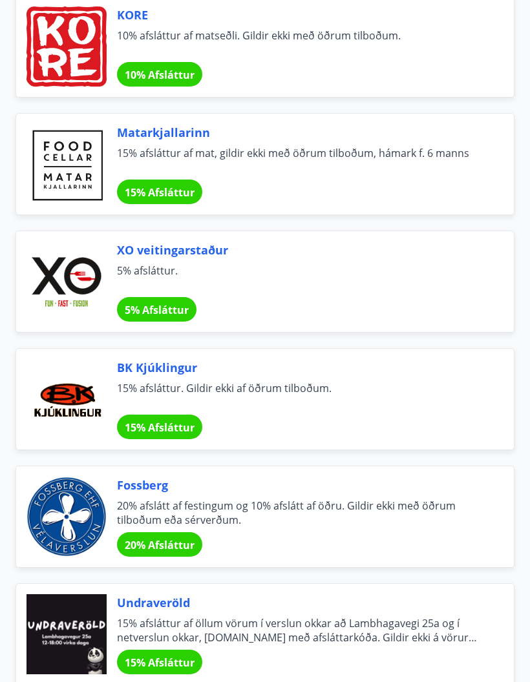
click at [158, 197] on span "15% Afsláttur" at bounding box center [160, 192] width 70 height 14
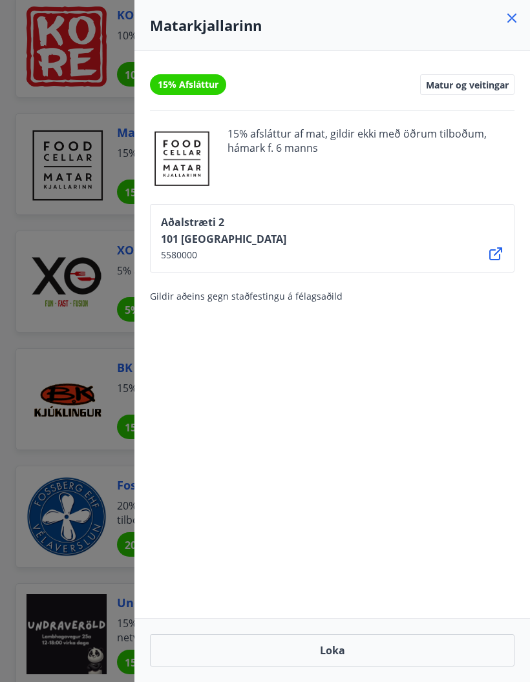
click at [510, 25] on icon at bounding box center [512, 18] width 16 height 16
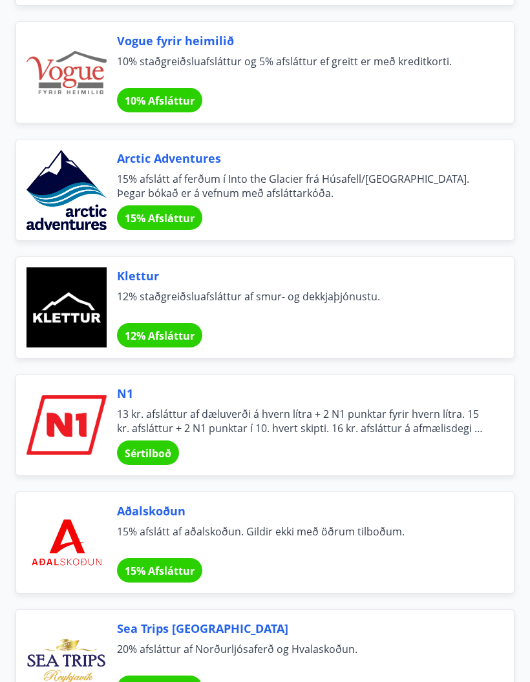
scroll to position [4561, 0]
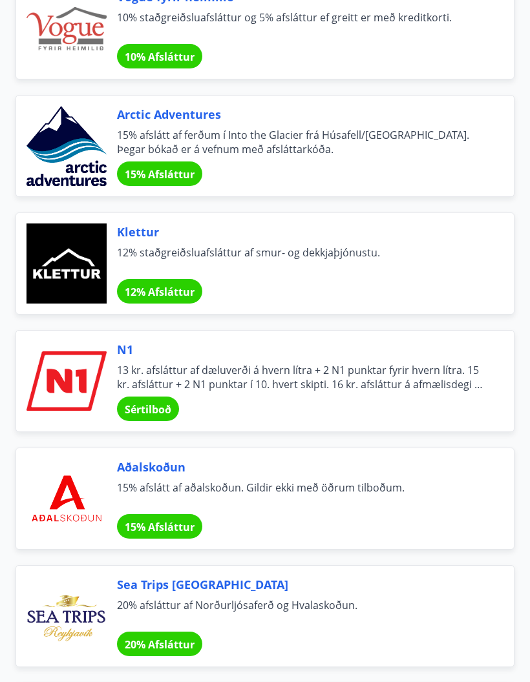
click at [154, 410] on span "Sértilboð" at bounding box center [148, 410] width 47 height 14
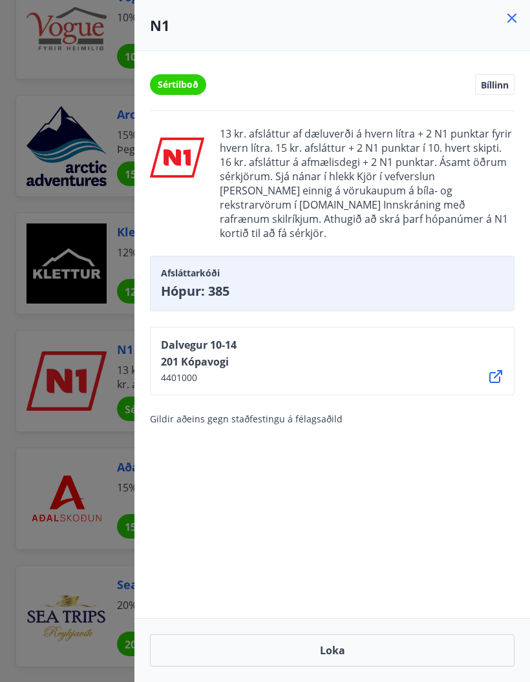
click at [508, 23] on icon at bounding box center [512, 18] width 16 height 16
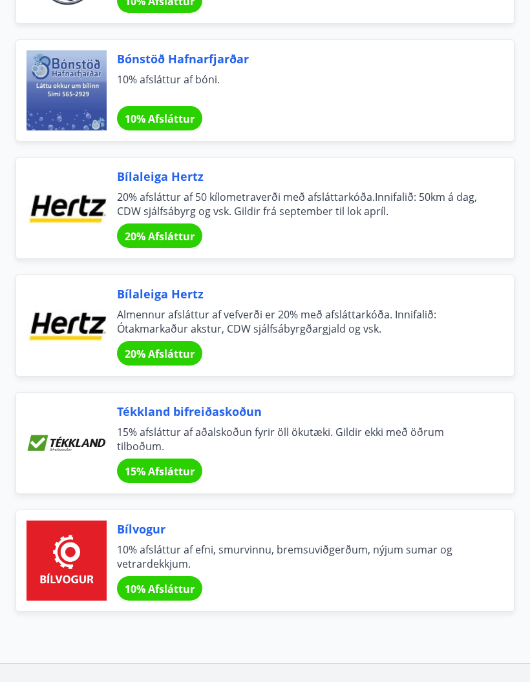
scroll to position [8418, 0]
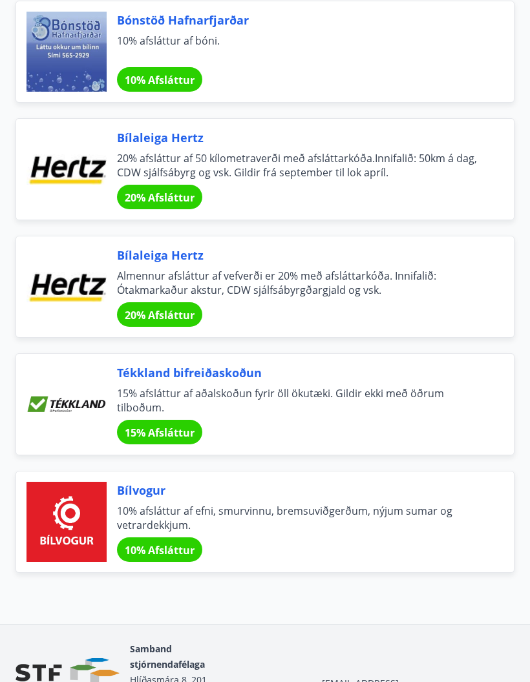
click at [224, 379] on span "Tékkland bifreiðaskoðun" at bounding box center [300, 372] width 366 height 17
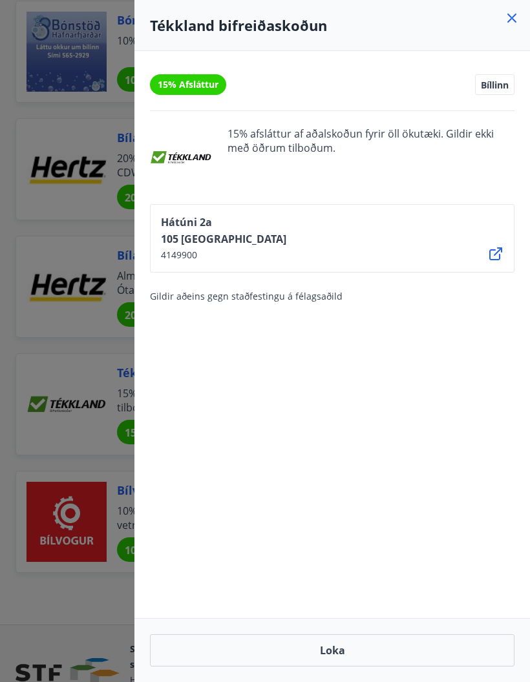
click at [507, 23] on icon at bounding box center [512, 18] width 16 height 16
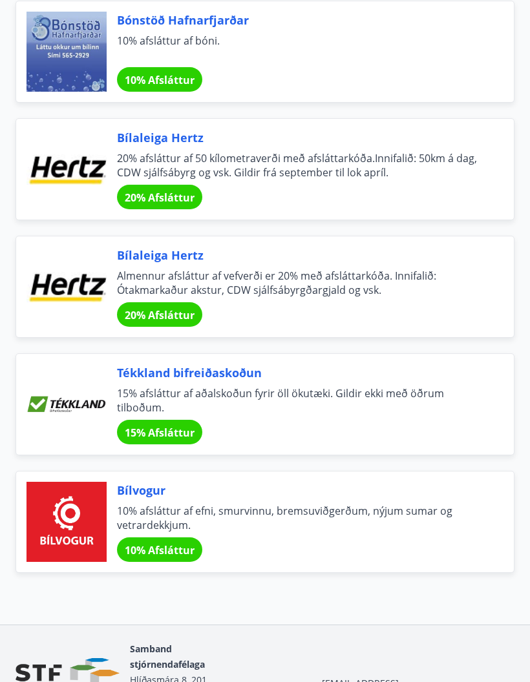
click at [245, 514] on span "10% afsláttur af efni, smurvinnu, bremsuviðgerðum, nýjum sumar og vetrardekkjum." at bounding box center [300, 518] width 366 height 28
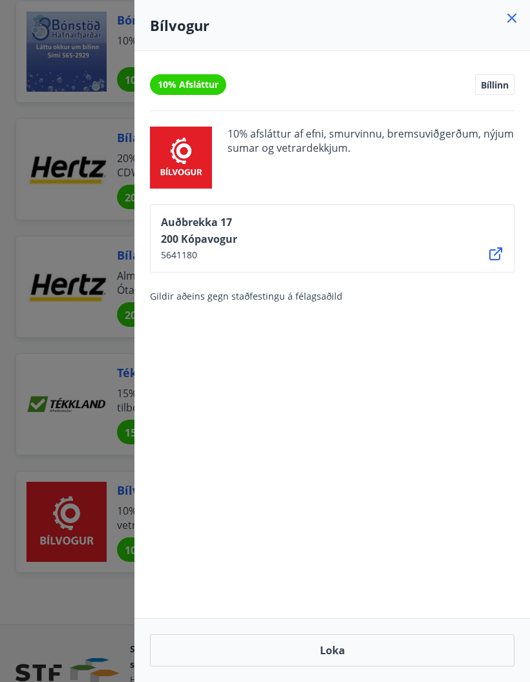
click at [514, 19] on icon at bounding box center [511, 18] width 9 height 9
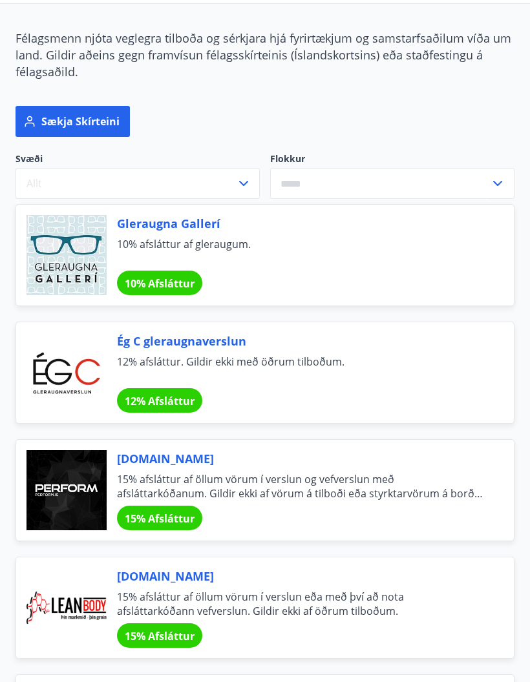
scroll to position [0, 0]
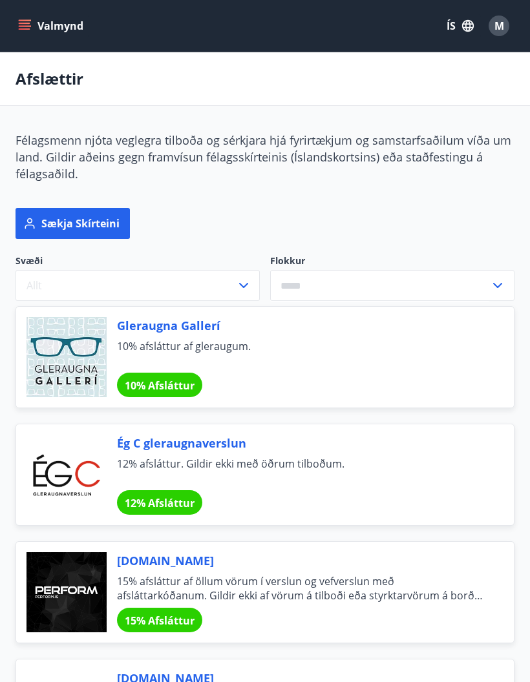
click at [258, 279] on button "Allt" at bounding box center [138, 285] width 244 height 31
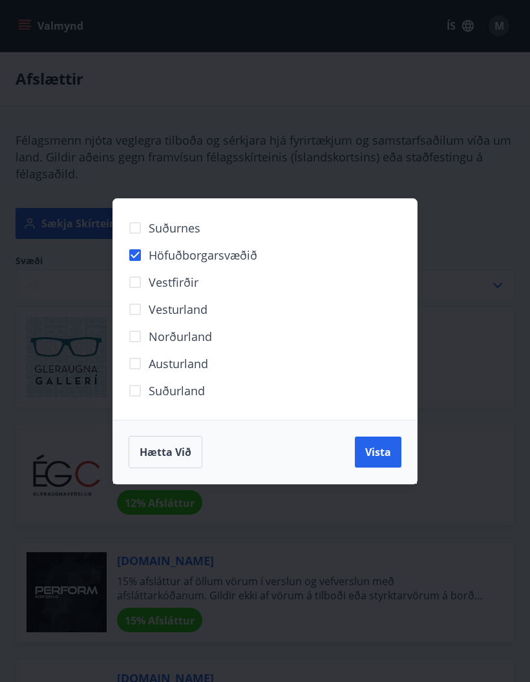
click at [382, 453] on span "Vista" at bounding box center [378, 452] width 26 height 14
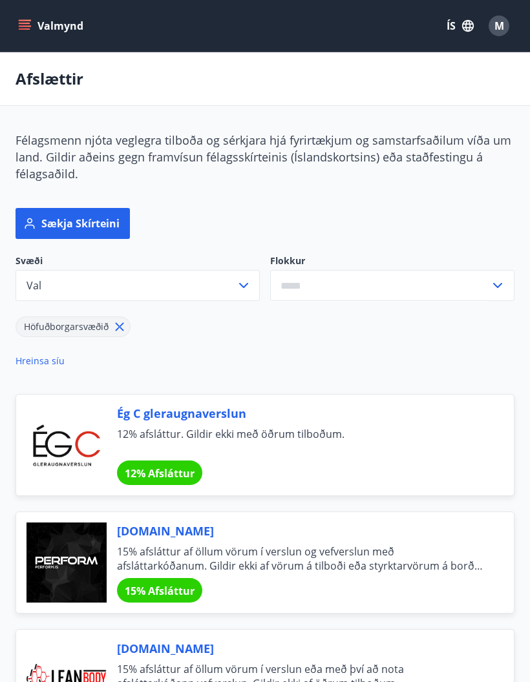
click at [247, 294] on button "Val" at bounding box center [138, 285] width 244 height 31
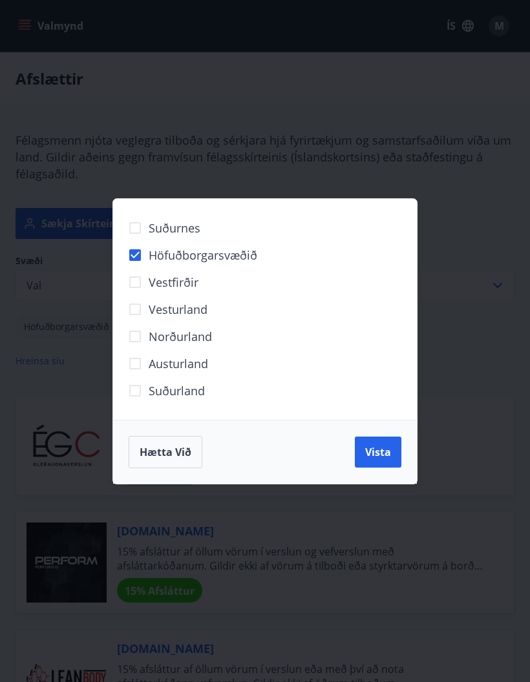
click at [473, 349] on div "Suðurnes Höfuðborgarsvæðið [GEOGRAPHIC_DATA] [GEOGRAPHIC_DATA] Norðurland [GEOG…" at bounding box center [265, 341] width 530 height 682
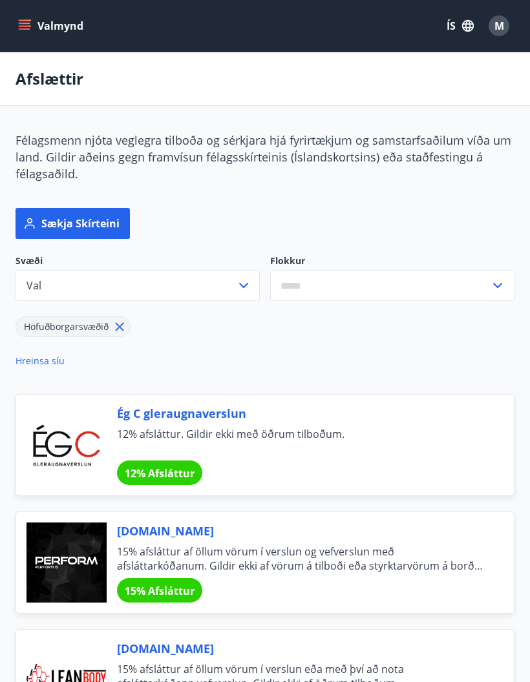
click at [497, 284] on icon at bounding box center [498, 286] width 16 height 16
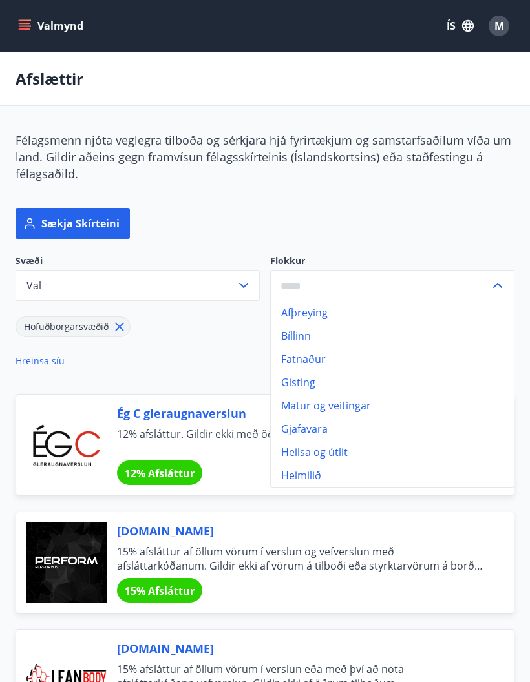
click at [229, 357] on div "Svæði Val Flokkur Afþreying Bíllinn Fatnaður Gisting Matur og veitingar Gjafava…" at bounding box center [257, 316] width 514 height 155
click at [436, 228] on div "Sækja skírteini" at bounding box center [265, 223] width 499 height 31
click at [199, 382] on div "Ég C gleraugnaverslun 12% afsláttur. Gildir ekki með öðrum tilboðum. 12% Afslát…" at bounding box center [257, 438] width 514 height 118
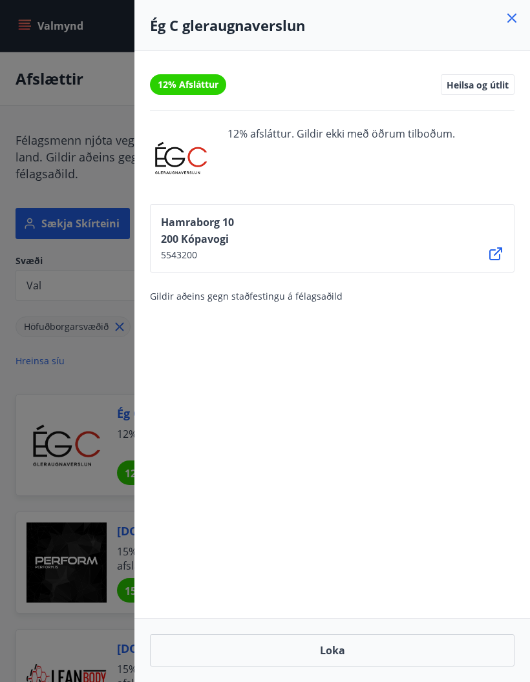
click at [506, 20] on icon at bounding box center [512, 18] width 16 height 16
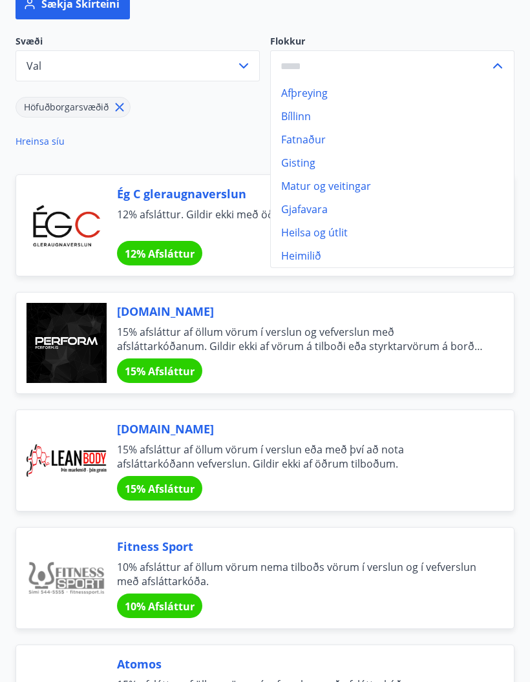
scroll to position [222, 0]
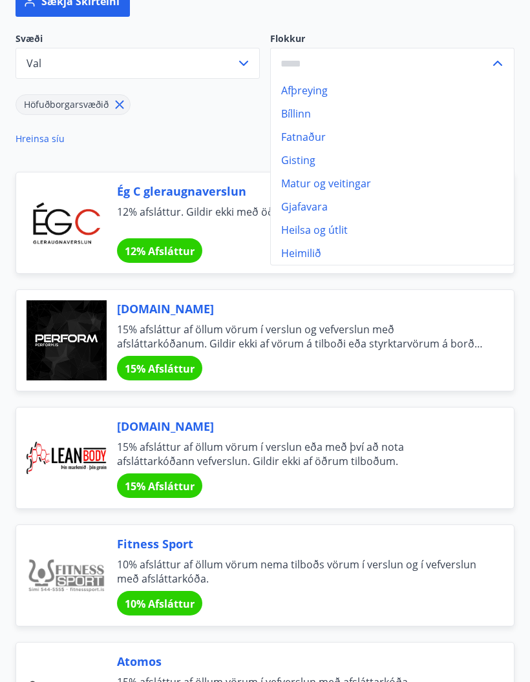
click at [376, 302] on span "[DOMAIN_NAME]" at bounding box center [300, 309] width 366 height 17
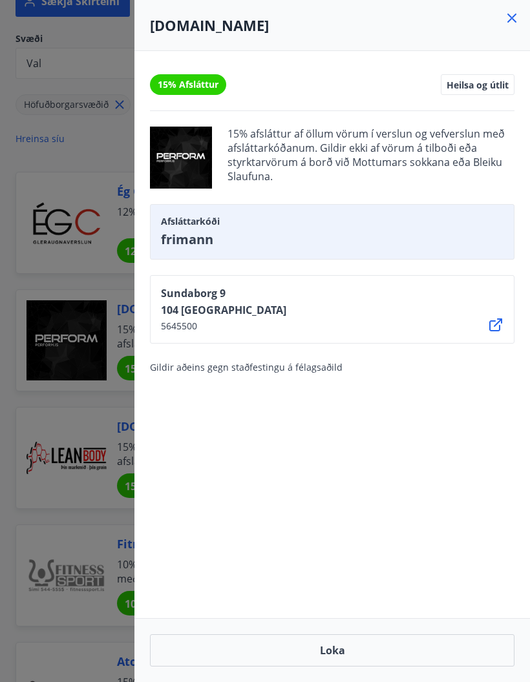
click at [524, 14] on div "[DOMAIN_NAME]" at bounding box center [331, 25] width 395 height 51
click at [507, 21] on icon at bounding box center [512, 18] width 16 height 16
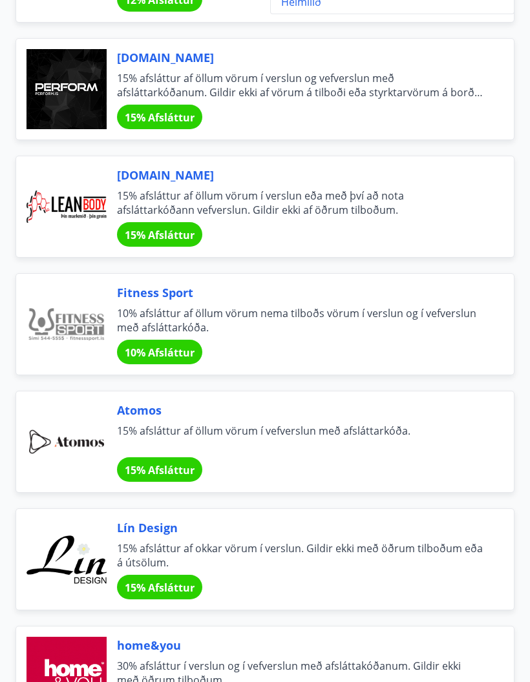
scroll to position [475, 0]
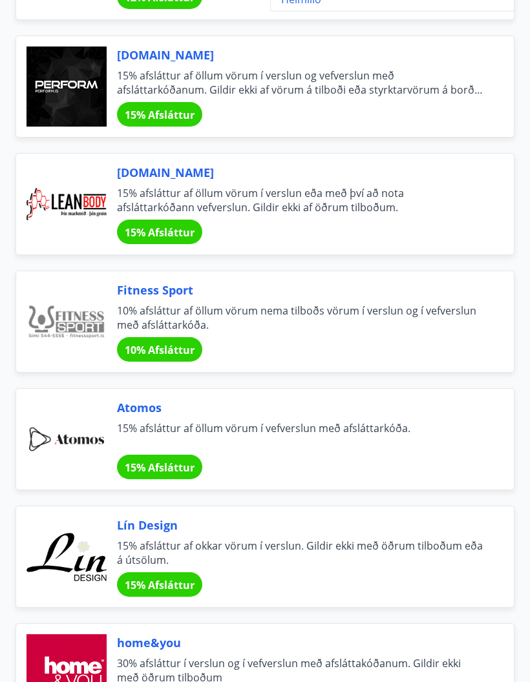
click at [162, 175] on span "[DOMAIN_NAME]" at bounding box center [300, 173] width 366 height 17
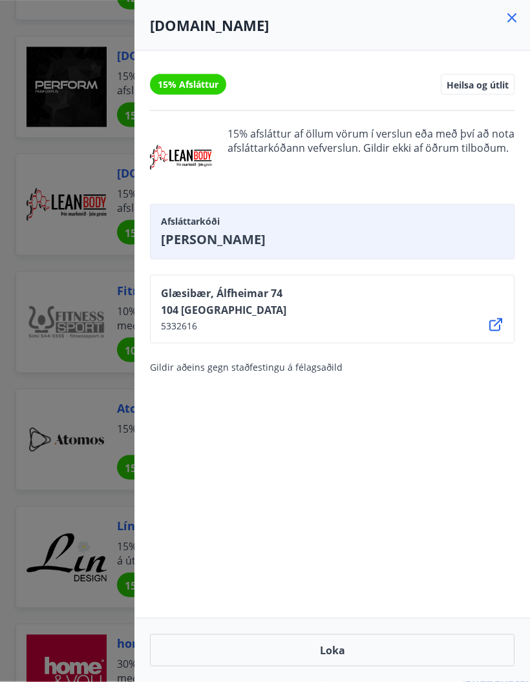
scroll to position [476, 0]
click at [506, 18] on icon at bounding box center [512, 18] width 16 height 16
